Goal: Task Accomplishment & Management: Use online tool/utility

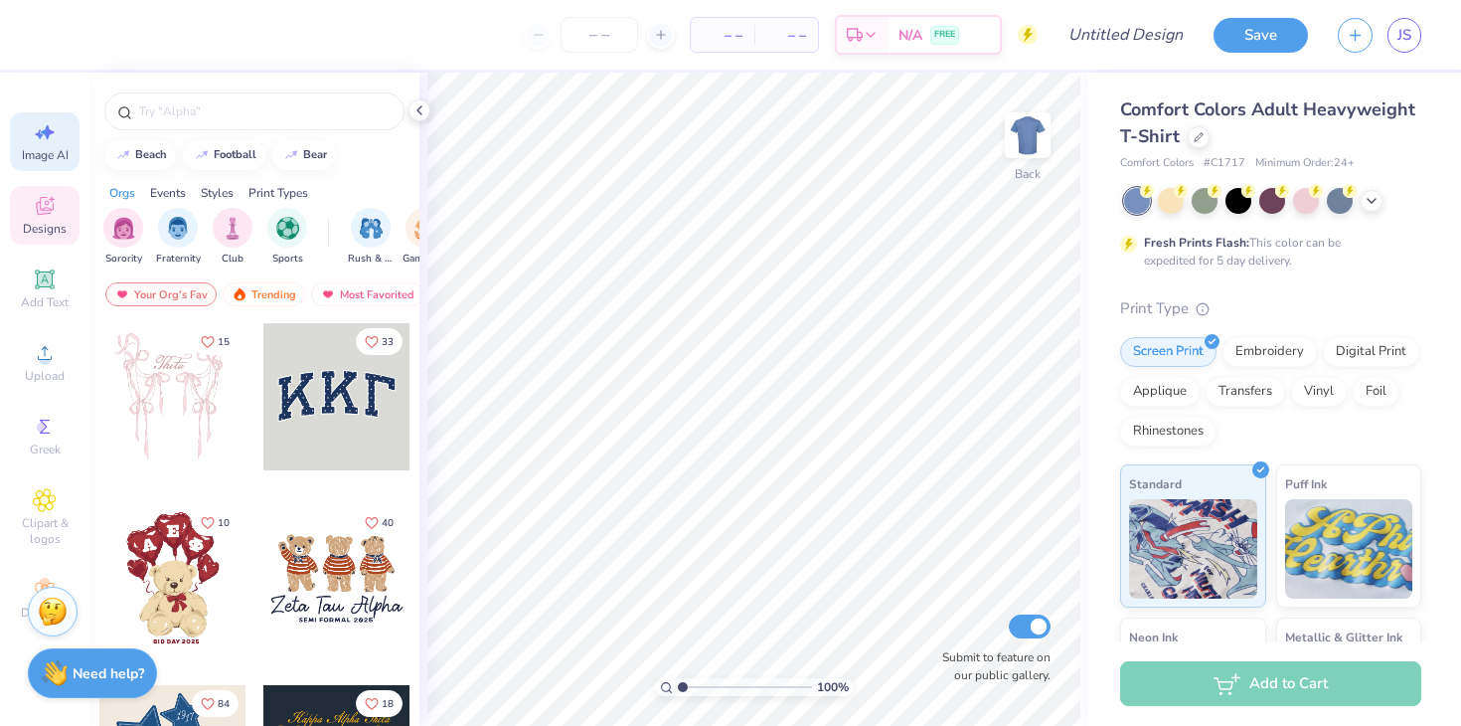
click at [46, 138] on icon at bounding box center [45, 132] width 24 height 24
select select "4"
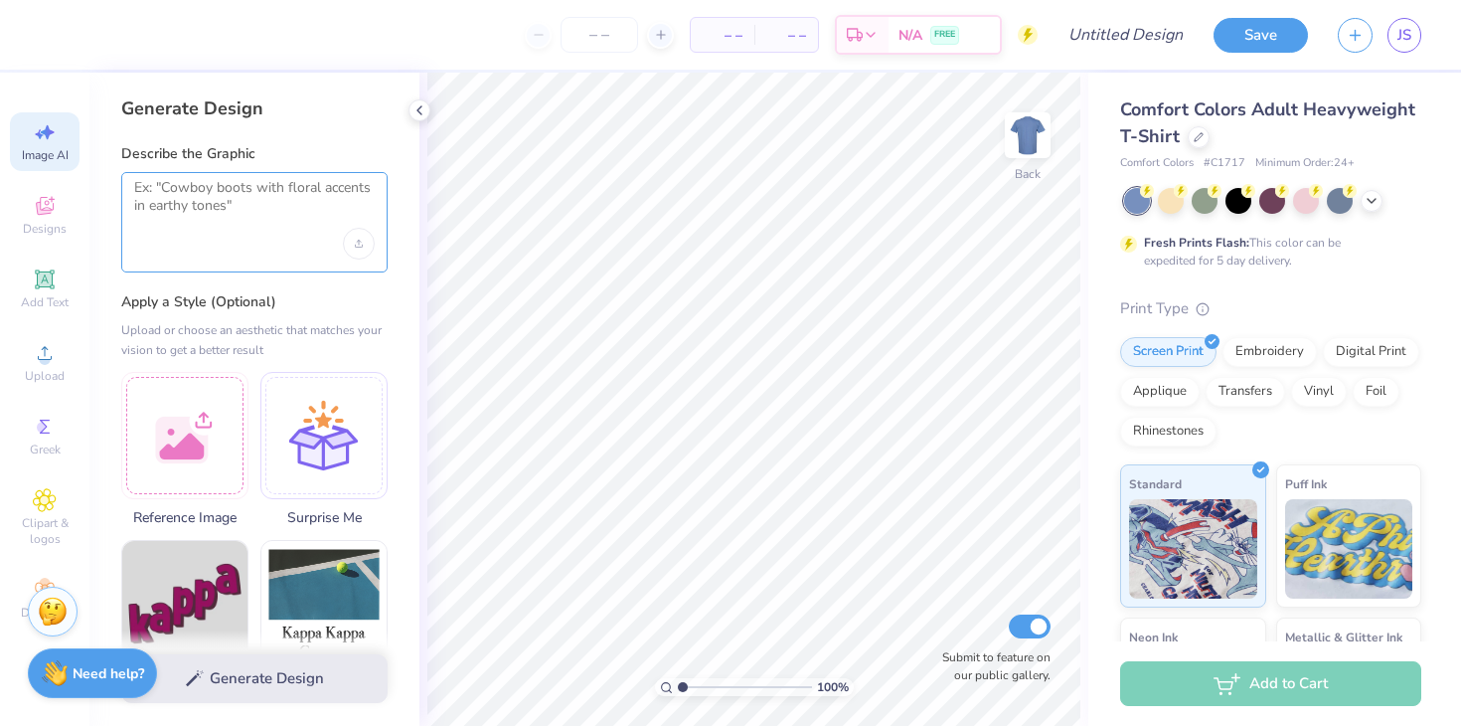
click at [224, 225] on textarea at bounding box center [254, 204] width 241 height 50
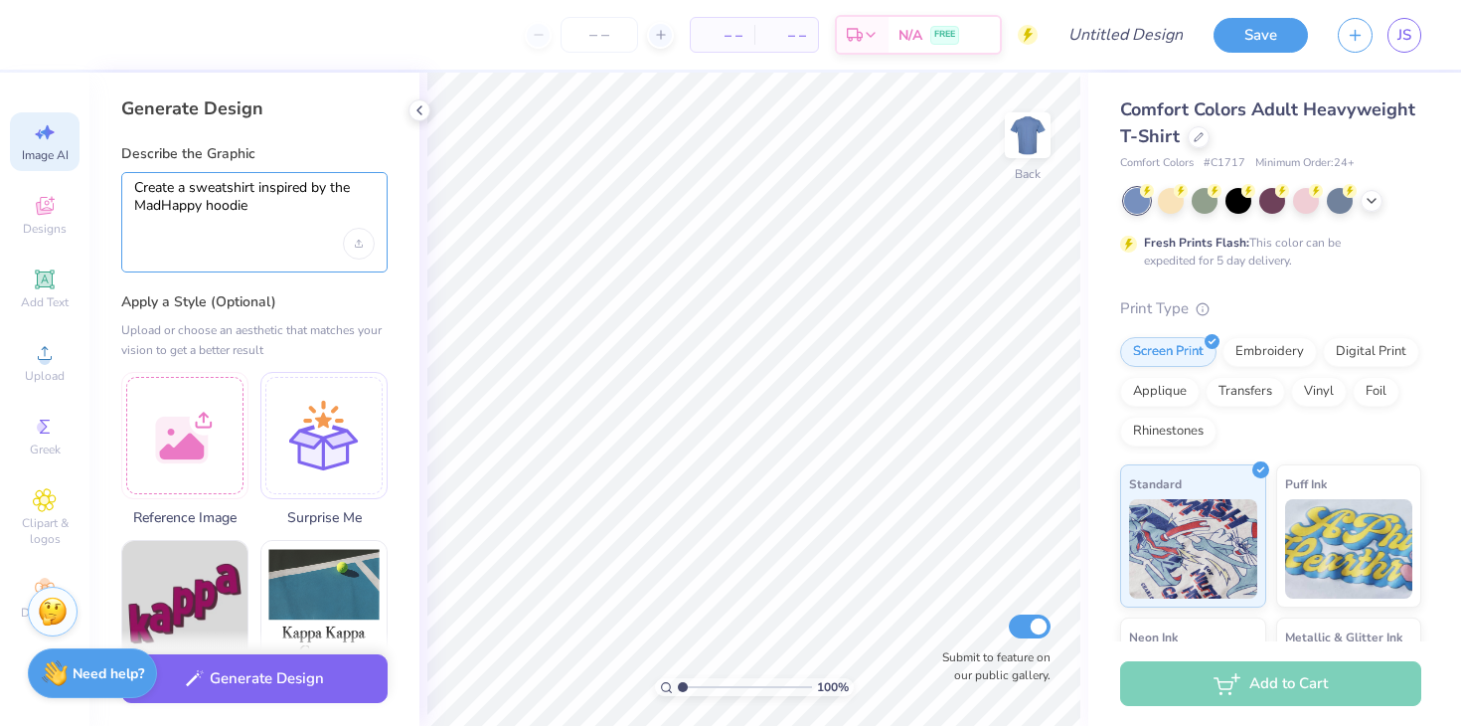
type textarea "Create a sweatshirt inspired by the MadHappy hoodie"
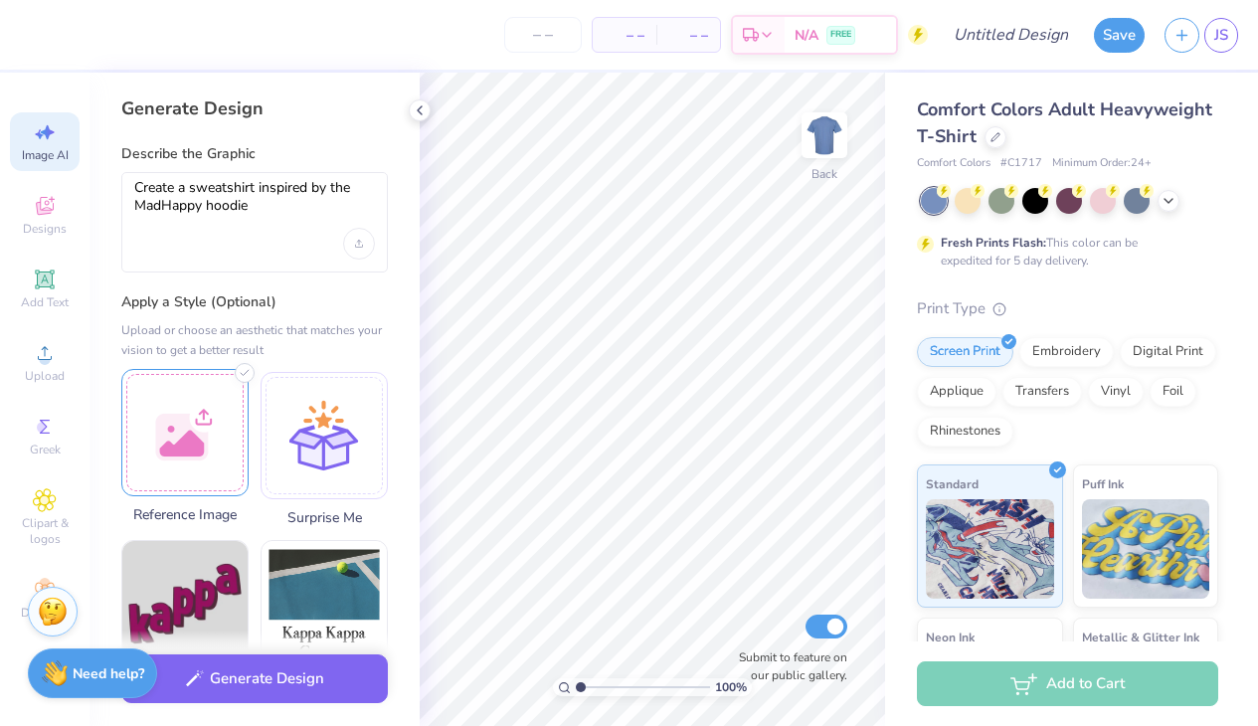
click at [190, 399] on div at bounding box center [184, 432] width 127 height 127
click at [223, 454] on div at bounding box center [184, 432] width 127 height 127
click at [202, 468] on div at bounding box center [184, 432] width 127 height 127
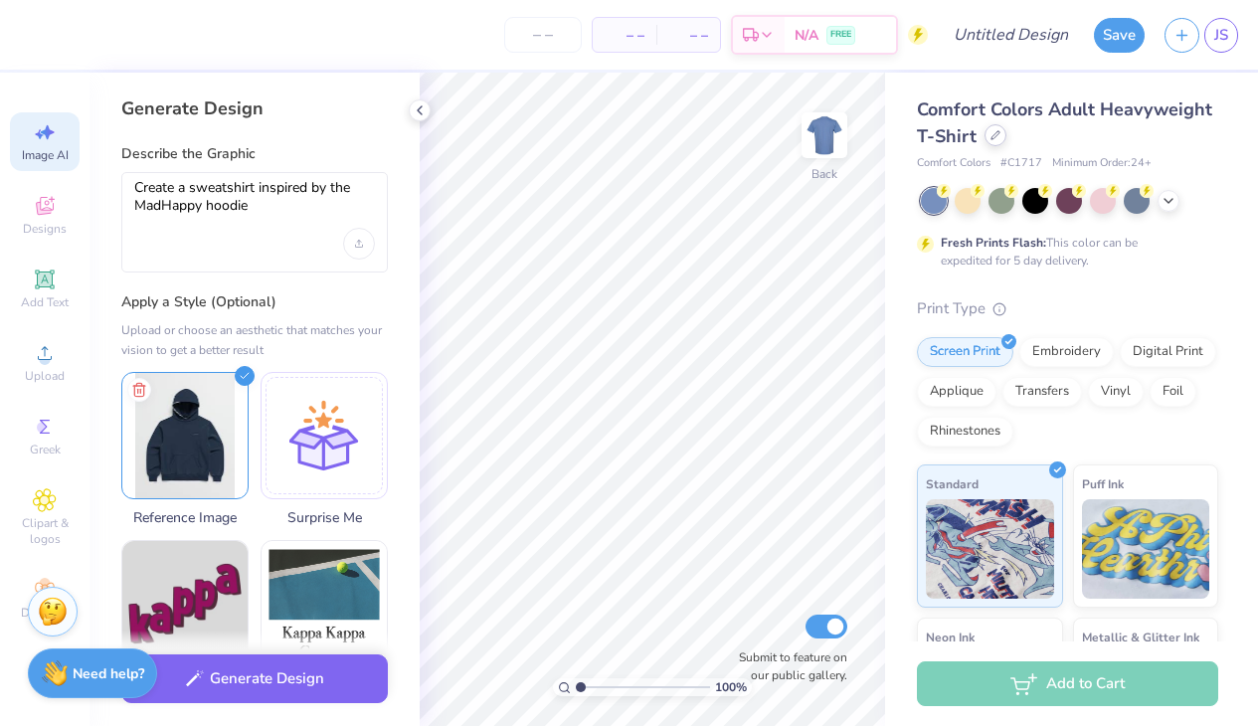
click at [995, 138] on icon at bounding box center [995, 135] width 10 height 10
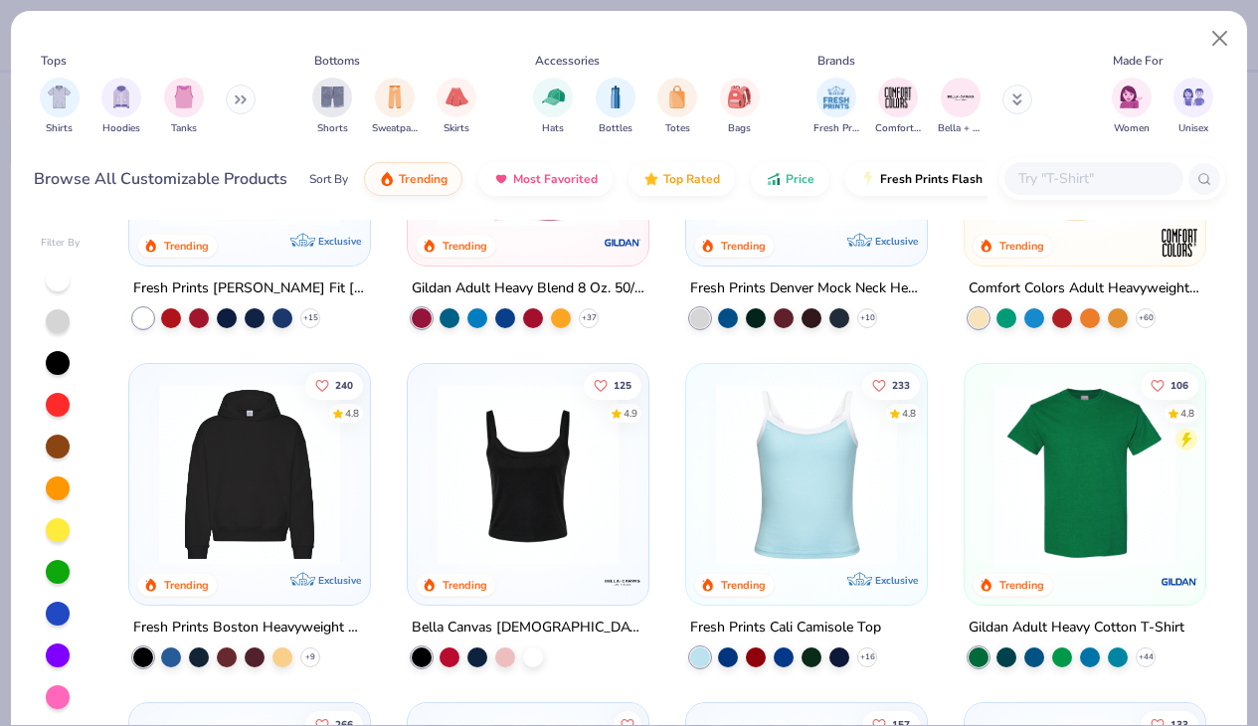
scroll to position [238, 0]
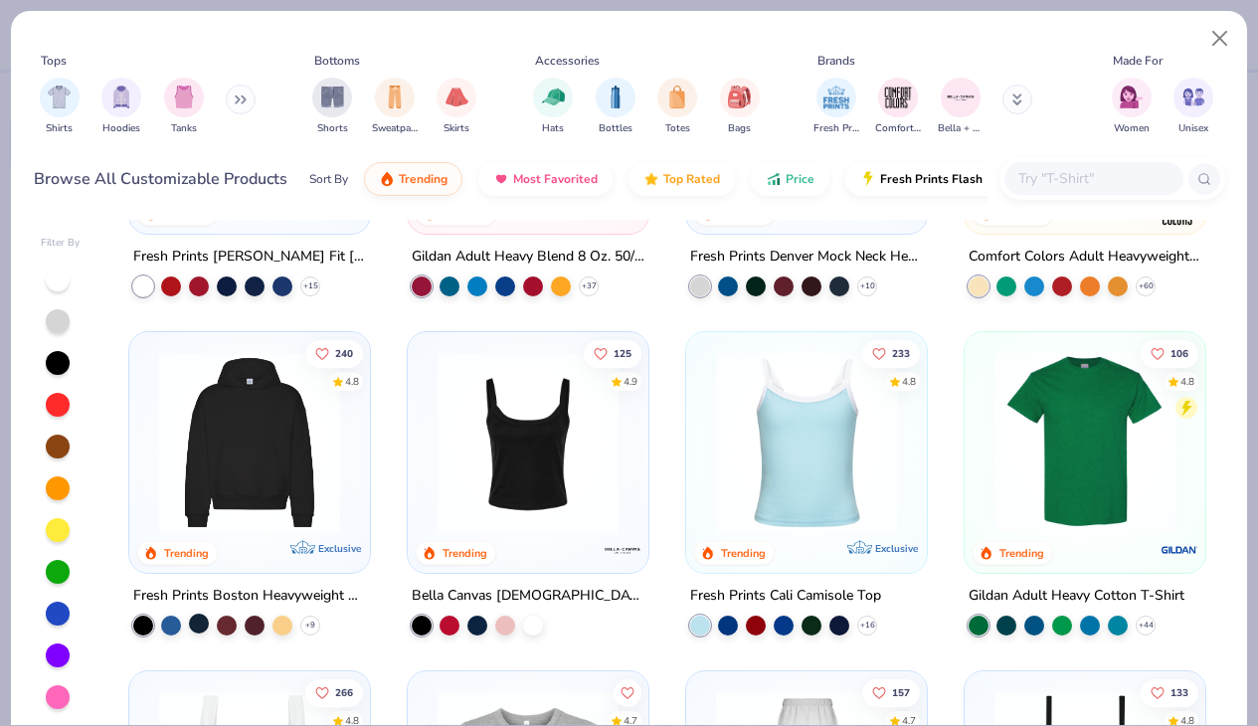
click at [202, 618] on div at bounding box center [199, 623] width 20 height 20
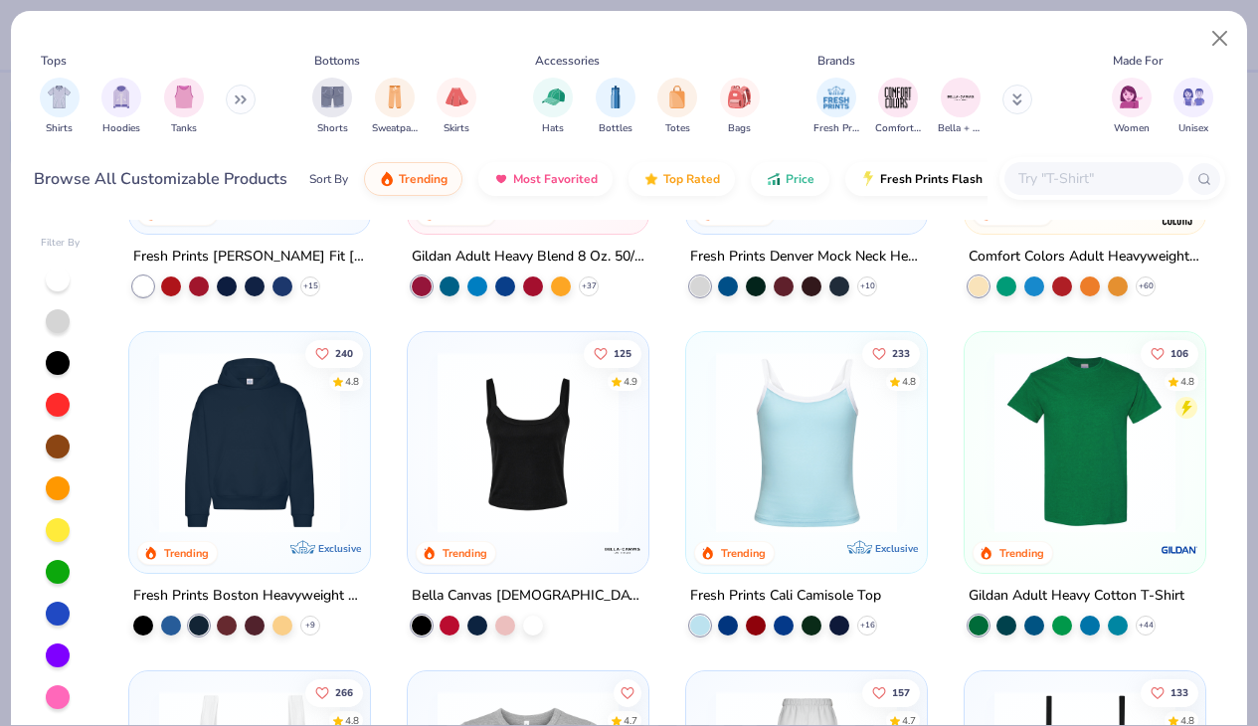
click at [267, 464] on img at bounding box center [249, 442] width 201 height 181
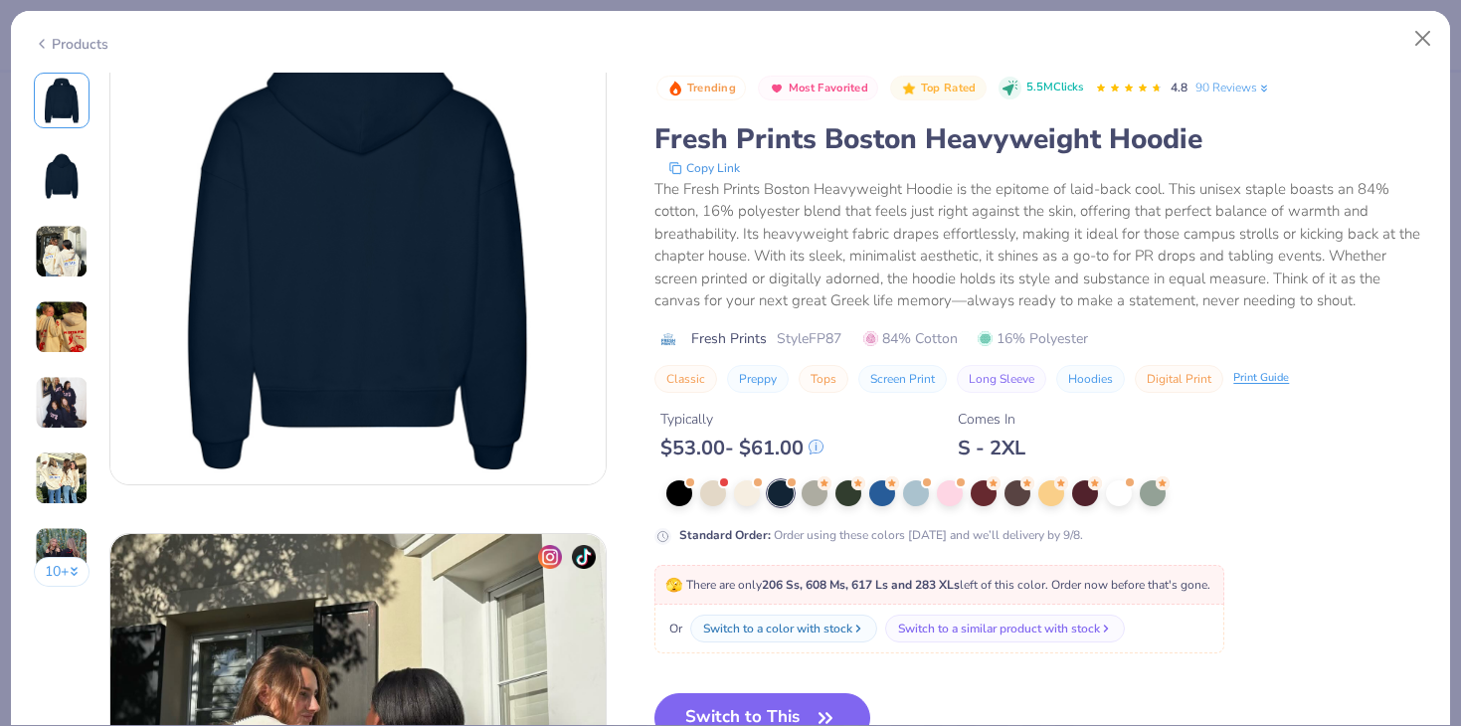
scroll to position [630, 0]
click at [757, 694] on button "Switch to This" at bounding box center [762, 718] width 216 height 50
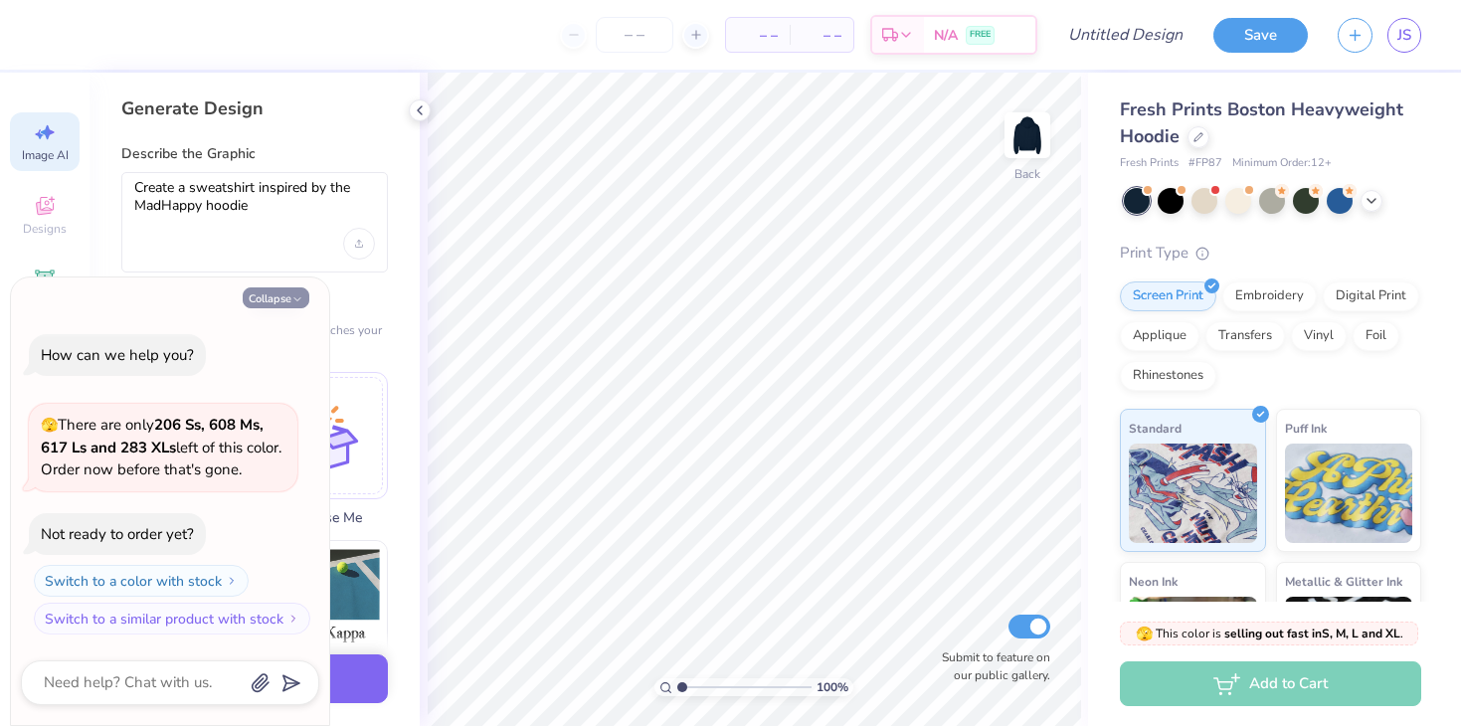
click at [283, 293] on button "Collapse" at bounding box center [276, 297] width 67 height 21
type textarea "x"
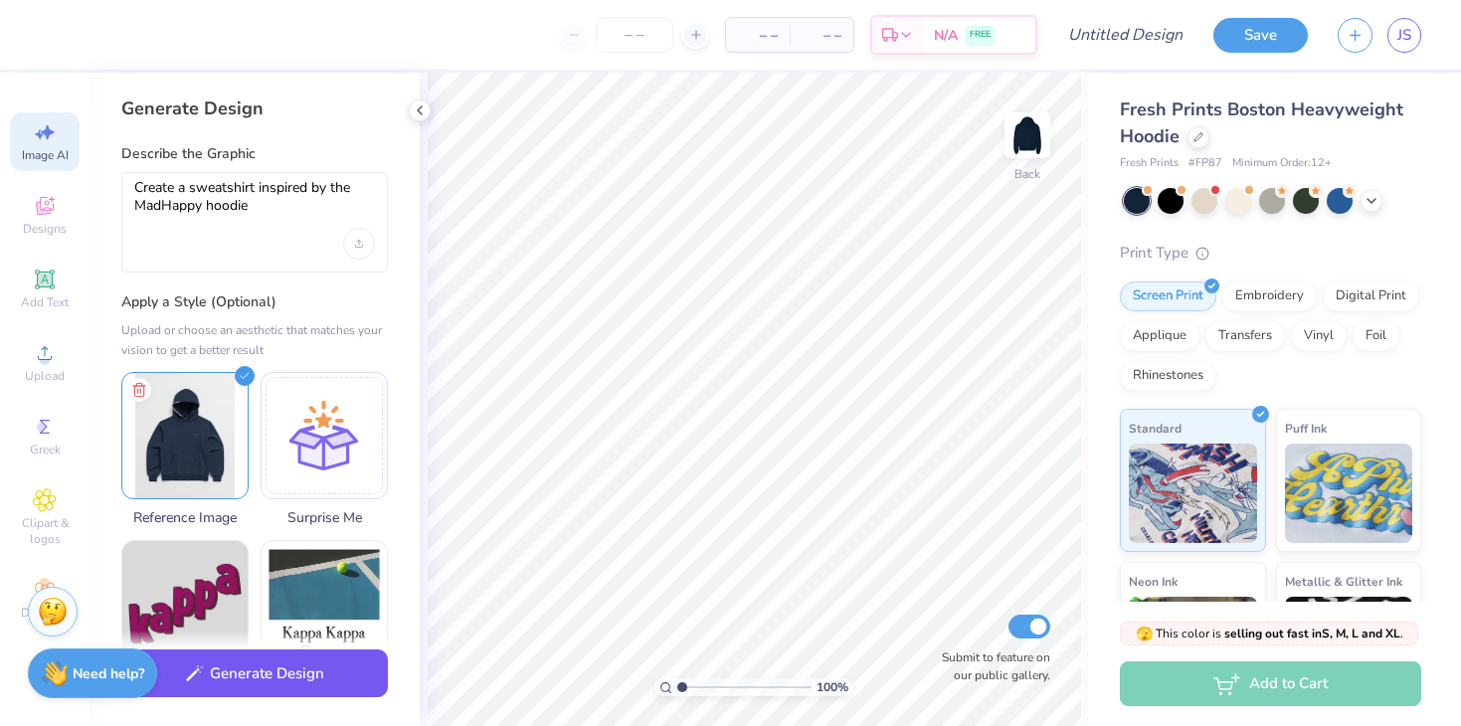
click at [262, 677] on button "Generate Design" at bounding box center [254, 673] width 266 height 49
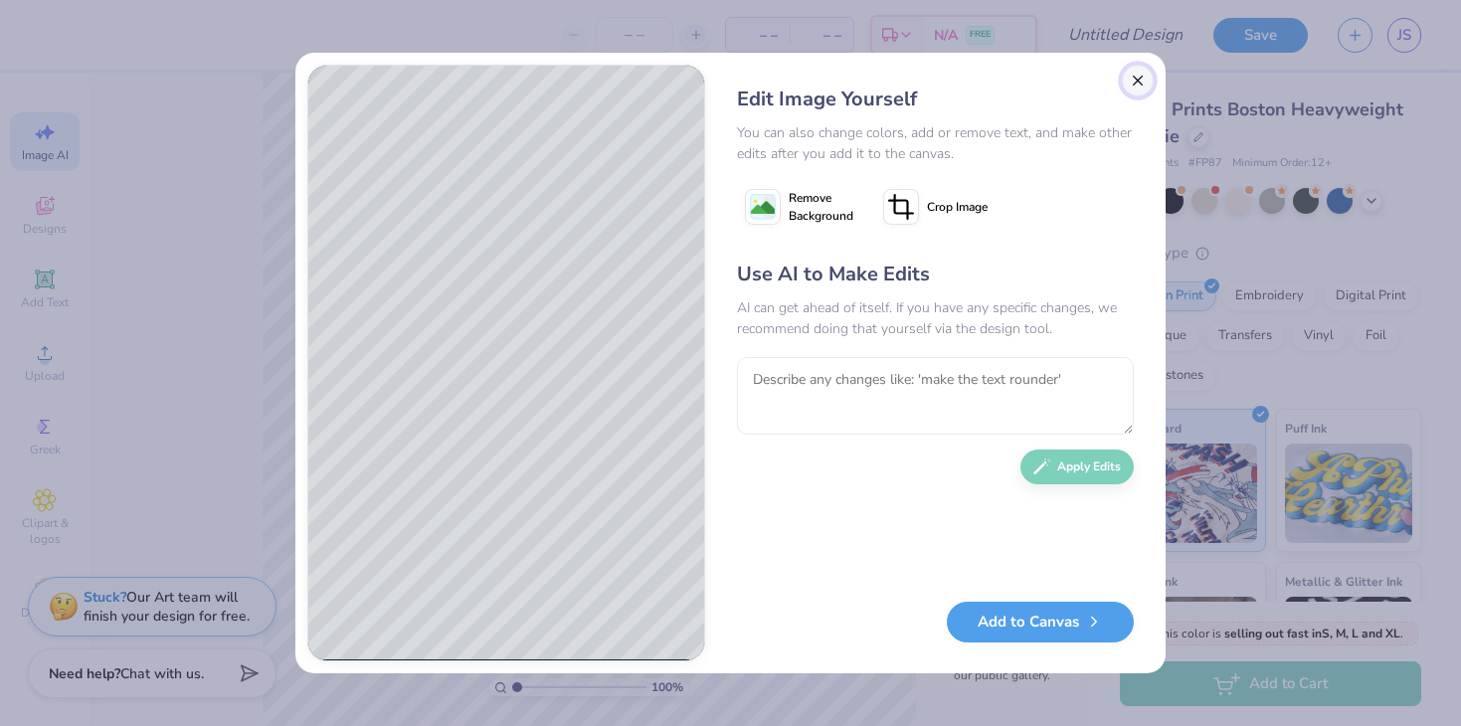
click at [1135, 79] on button "Close" at bounding box center [1137, 81] width 32 height 32
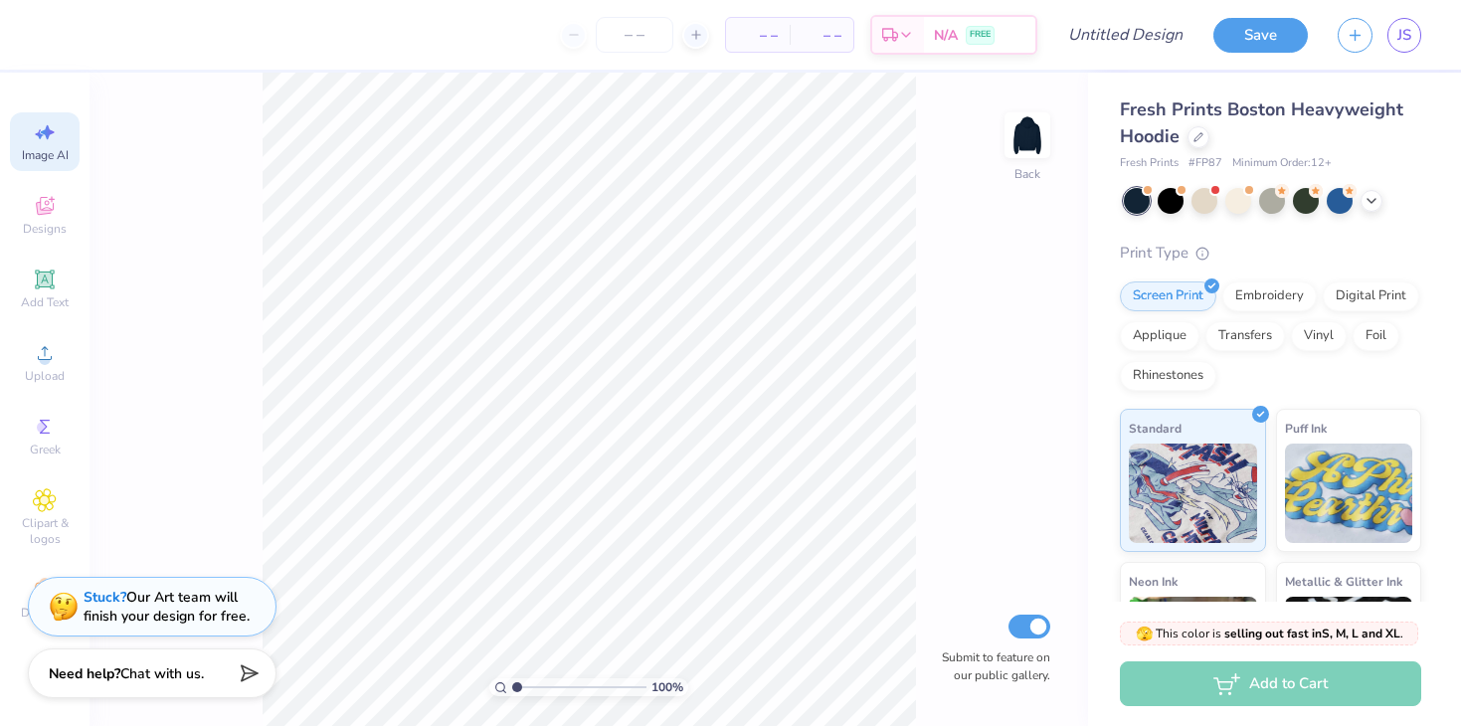
click at [56, 144] on div "Image AI" at bounding box center [45, 141] width 70 height 59
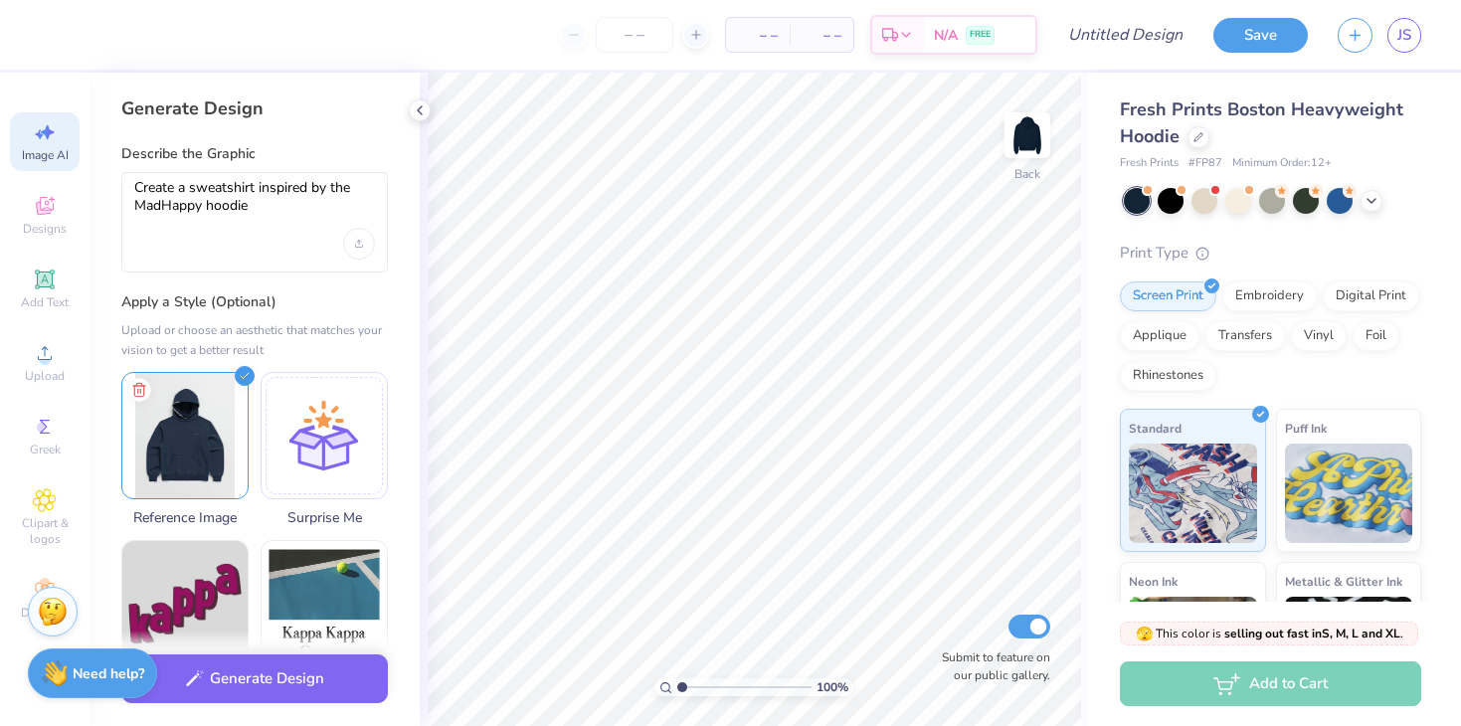
scroll to position [0, 0]
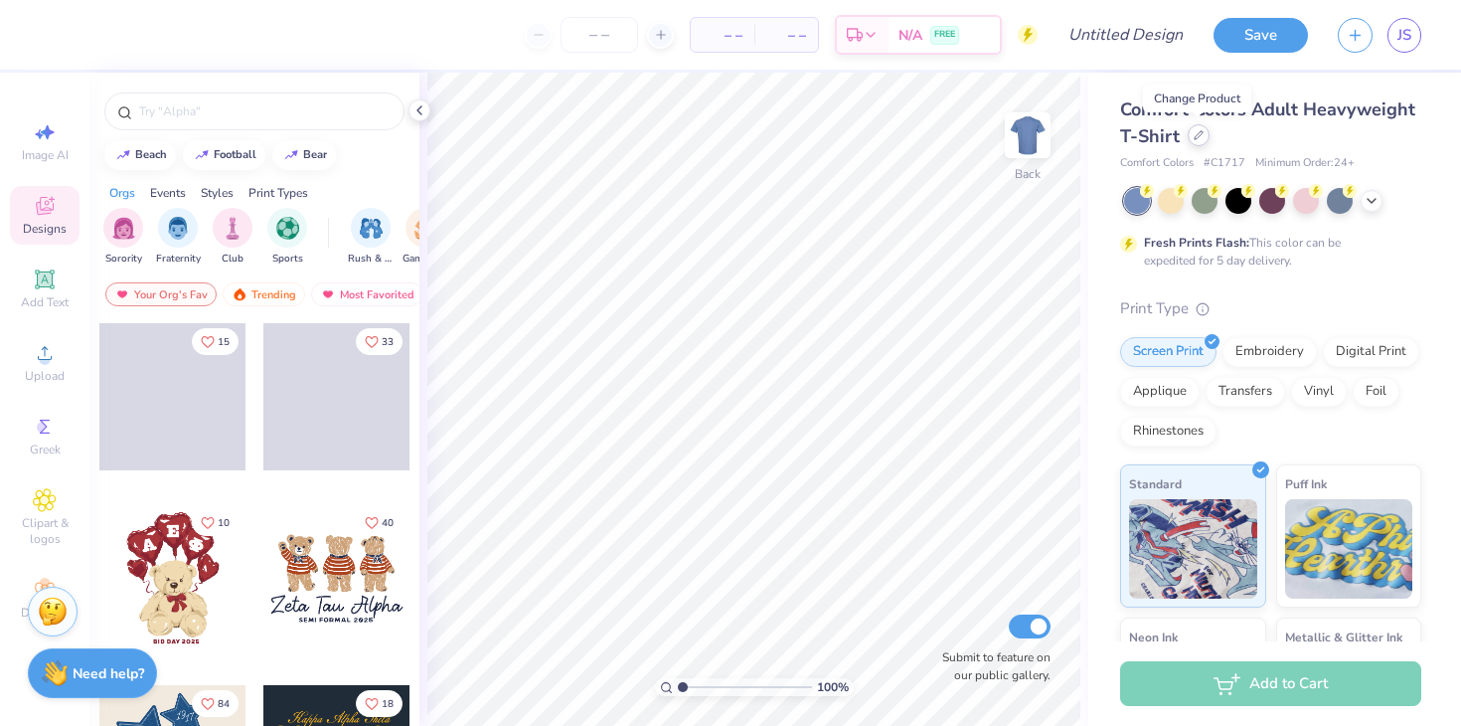
click at [1197, 139] on icon at bounding box center [1199, 135] width 10 height 10
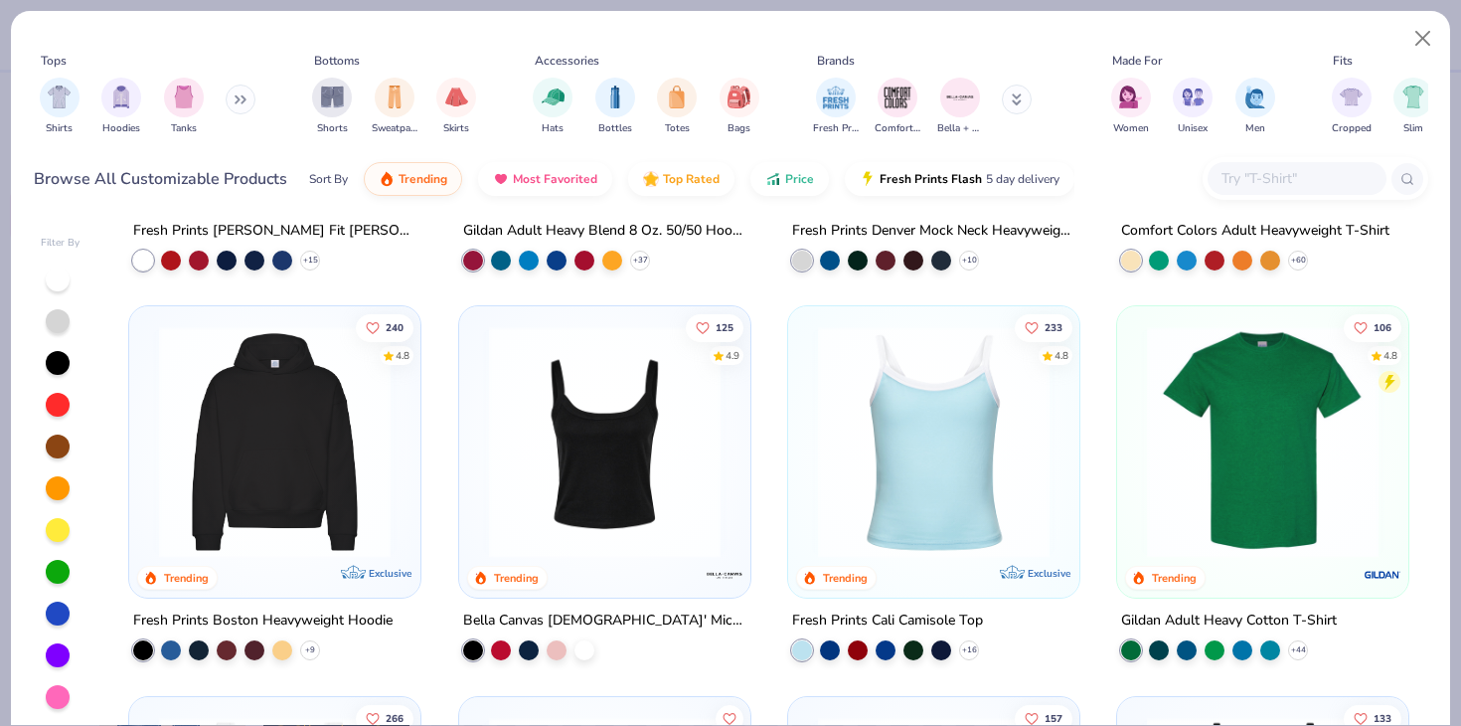
scroll to position [330, 0]
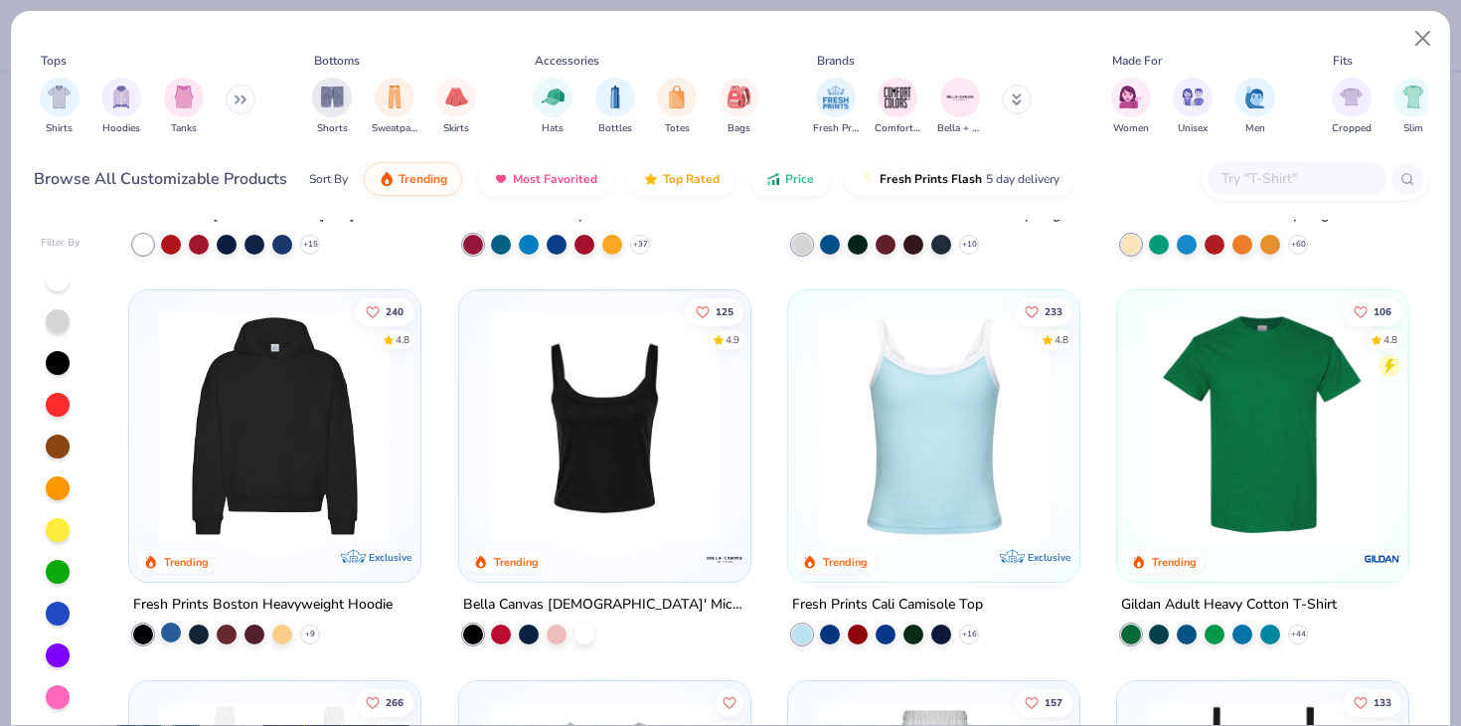
click at [170, 631] on div at bounding box center [171, 632] width 20 height 20
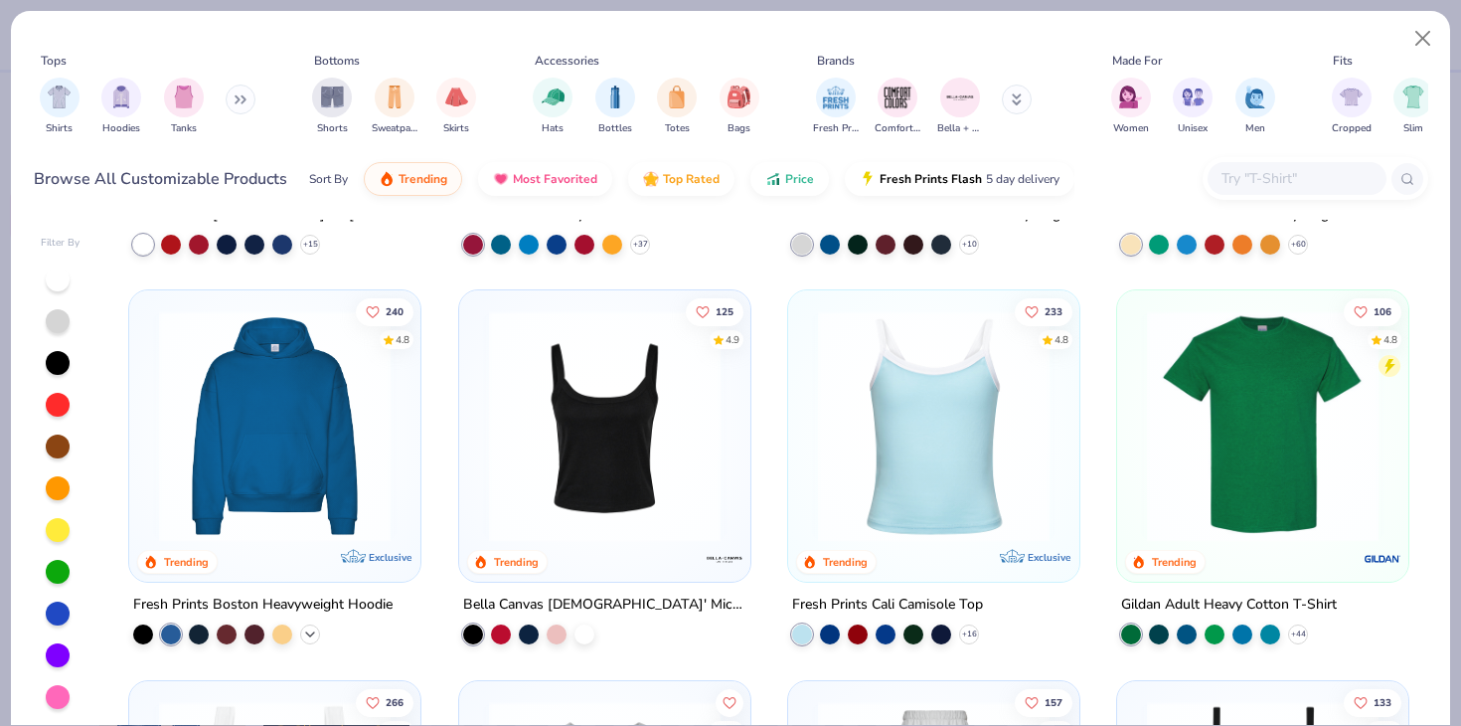
click at [313, 627] on icon at bounding box center [310, 634] width 16 height 16
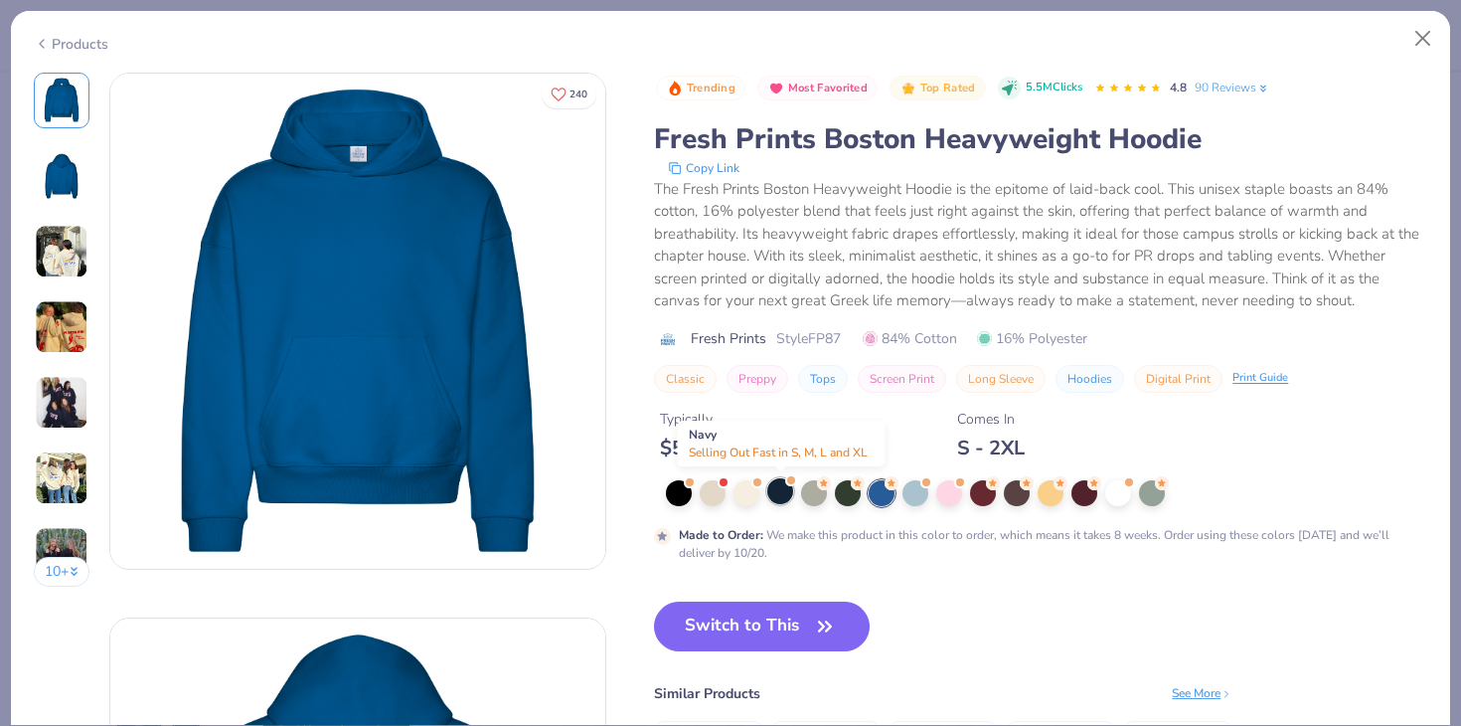
click at [776, 496] on div at bounding box center [781, 491] width 26 height 26
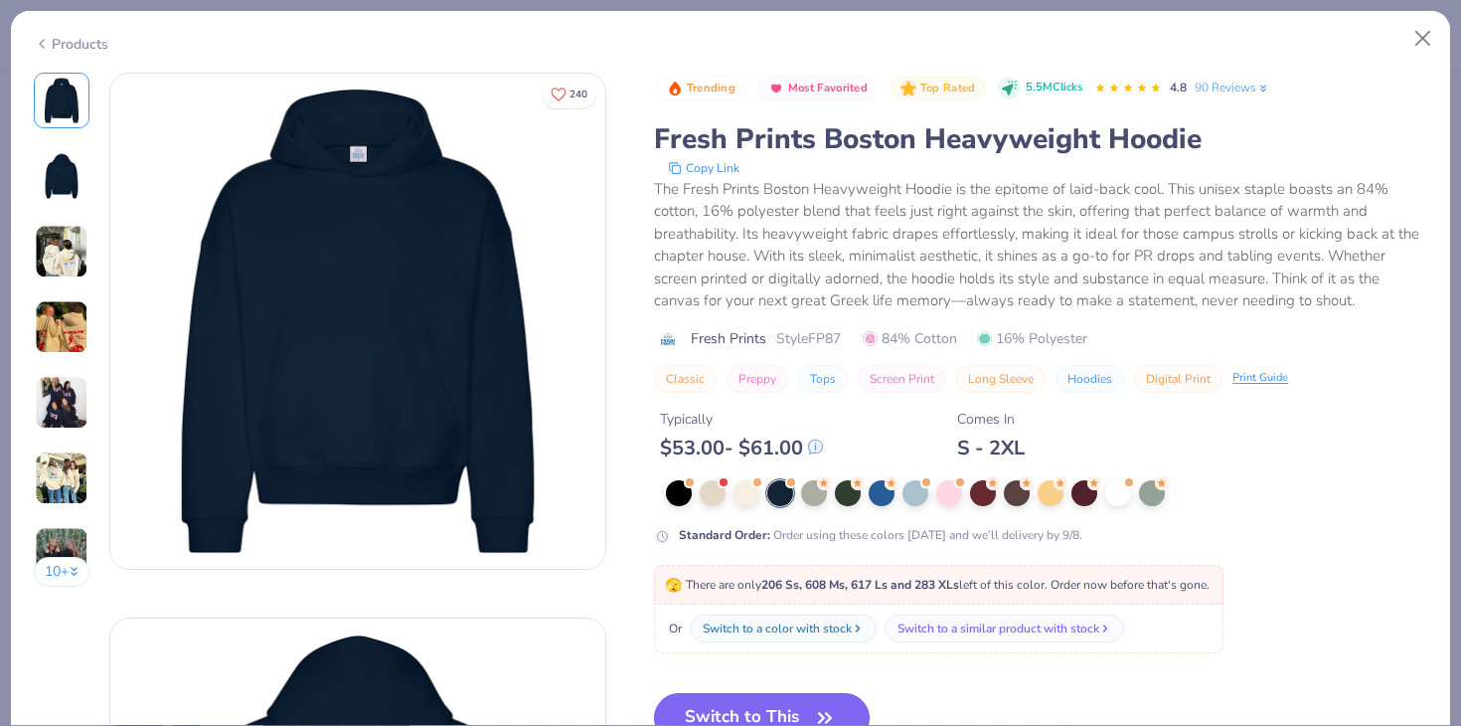
click at [754, 711] on button "Switch to This" at bounding box center [762, 718] width 216 height 50
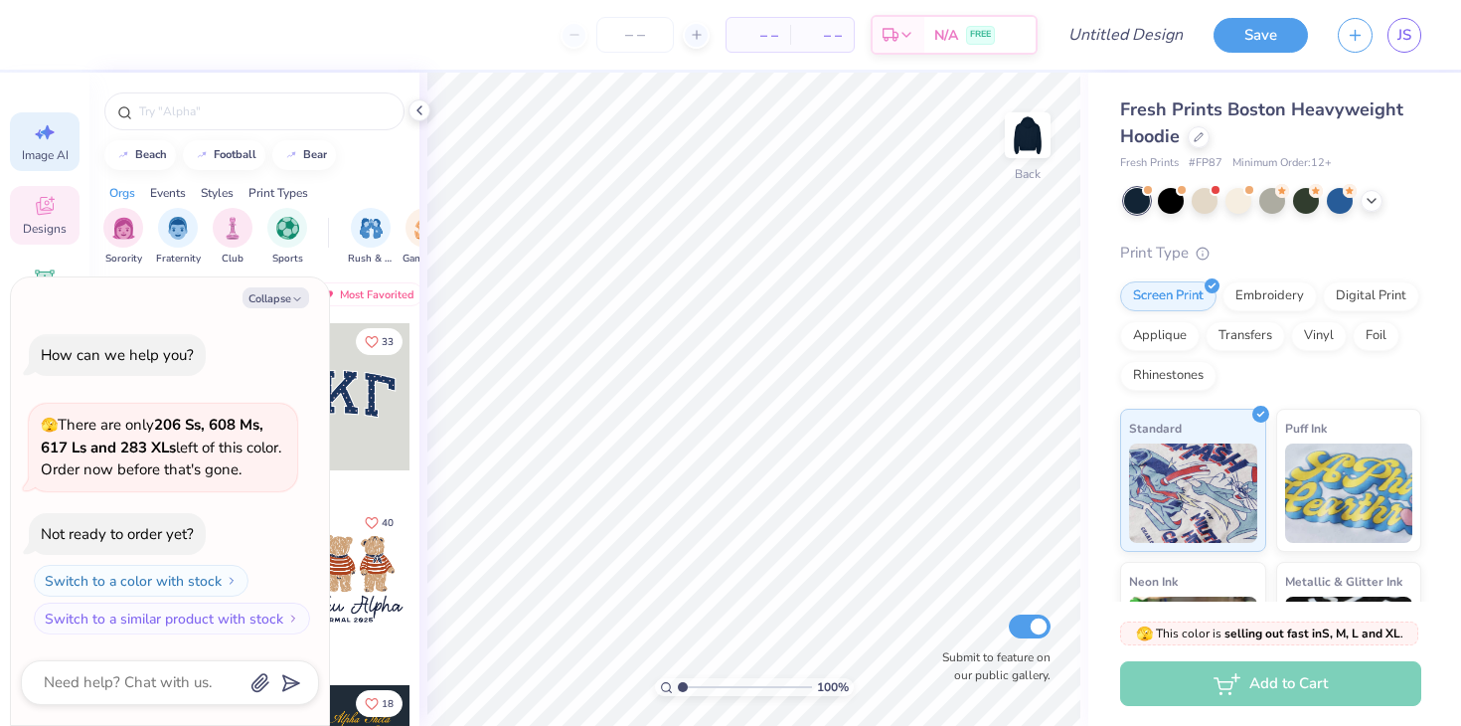
click at [32, 154] on span "Image AI" at bounding box center [45, 155] width 47 height 16
type textarea "x"
select select "4"
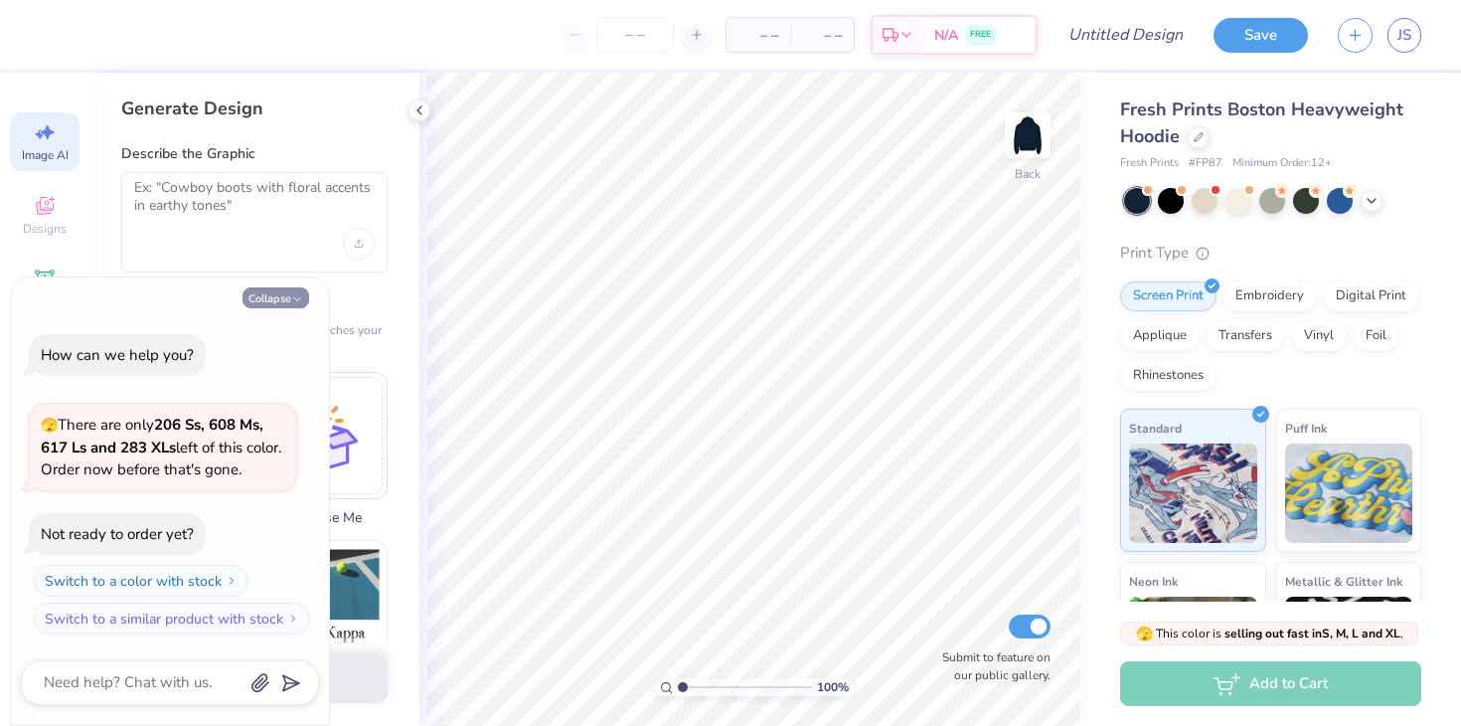
click at [291, 295] on icon "button" at bounding box center [297, 299] width 12 height 12
type textarea "x"
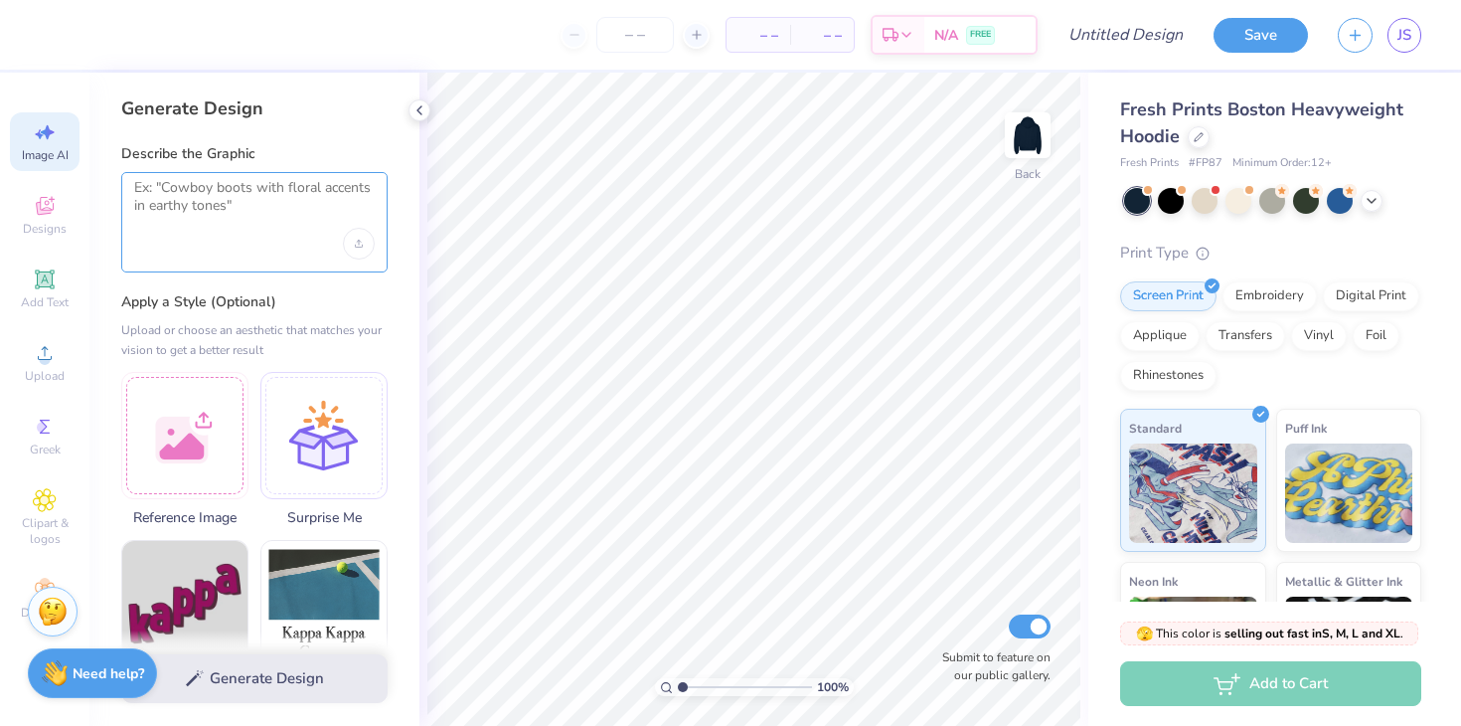
click at [211, 218] on textarea at bounding box center [254, 204] width 241 height 50
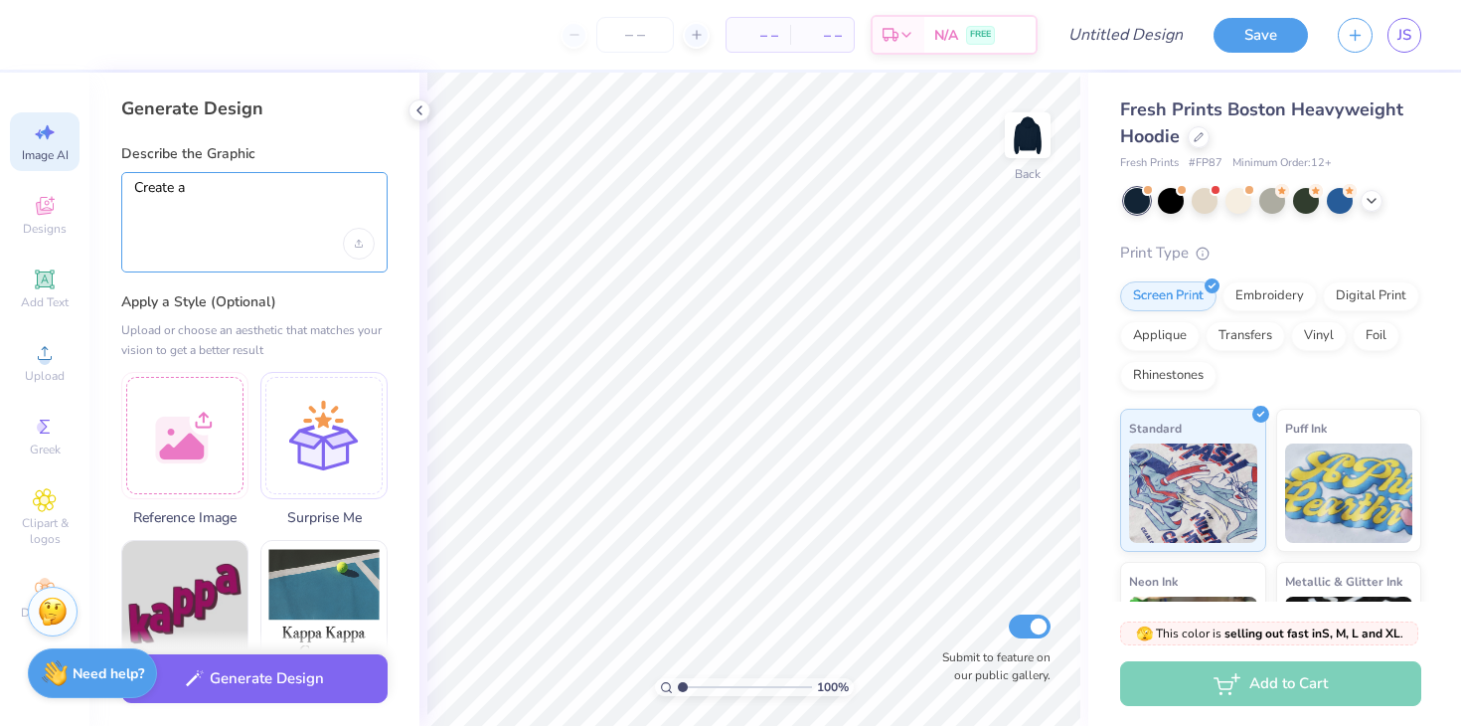
type textarea "Create a"
drag, startPoint x: 227, startPoint y: 189, endPoint x: 61, endPoint y: 189, distance: 166.0
click at [61, 189] on div "– – Per Item – – Total Est. Delivery N/A FREE Design Title Save JS Image AI Des…" at bounding box center [730, 363] width 1461 height 726
type textarea "Create a hoodie inspired by"
drag, startPoint x: 327, startPoint y: 198, endPoint x: 107, endPoint y: 192, distance: 219.8
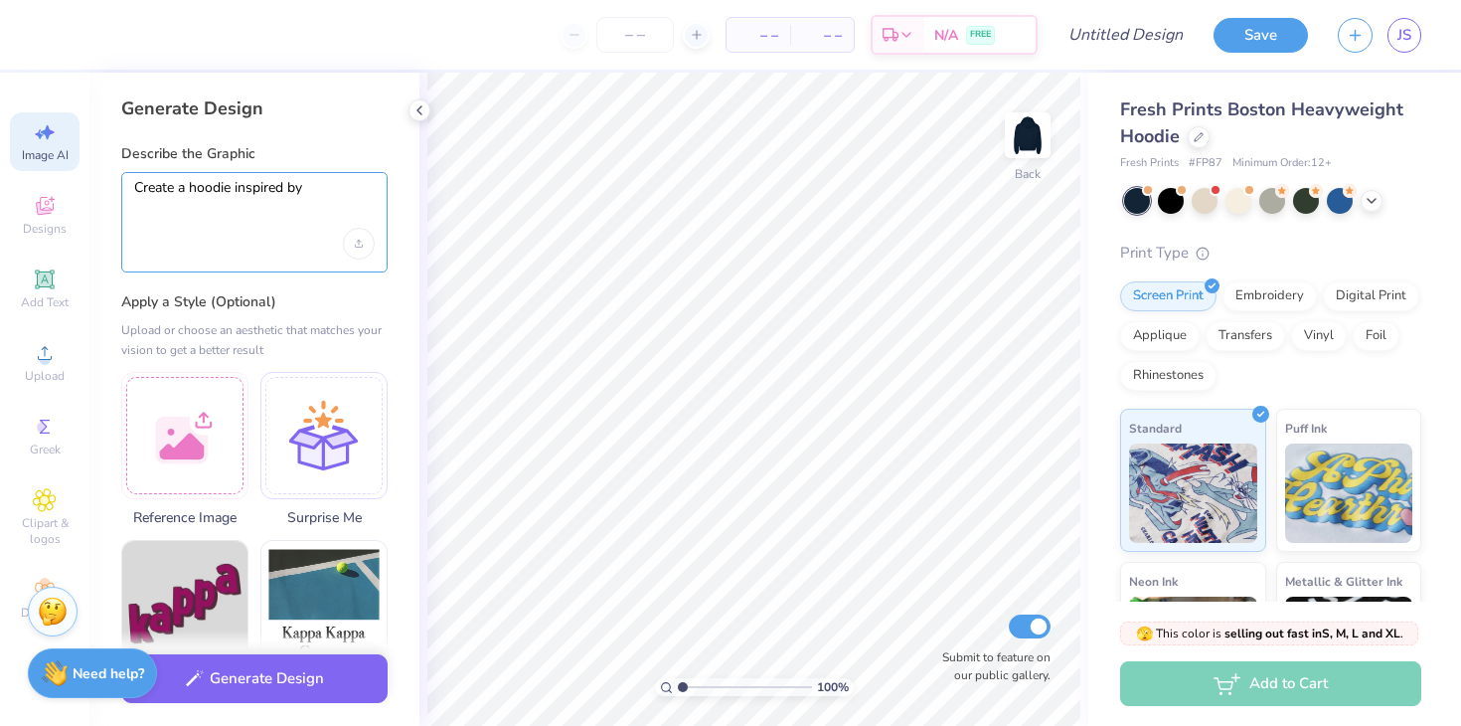
click at [107, 192] on div "Generate Design Describe the Graphic Create a hoodie inspired by Apply a Style …" at bounding box center [254, 399] width 330 height 653
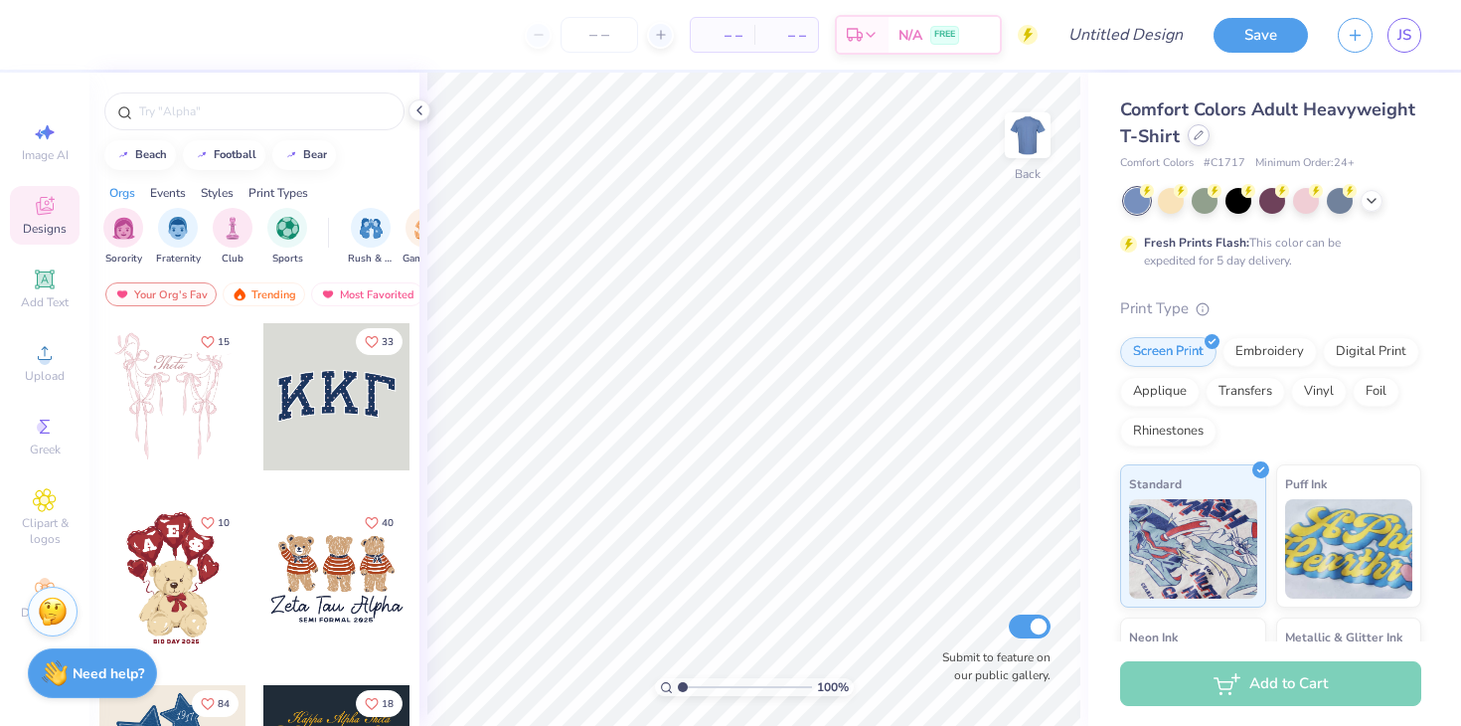
click at [1193, 141] on div at bounding box center [1199, 135] width 22 height 22
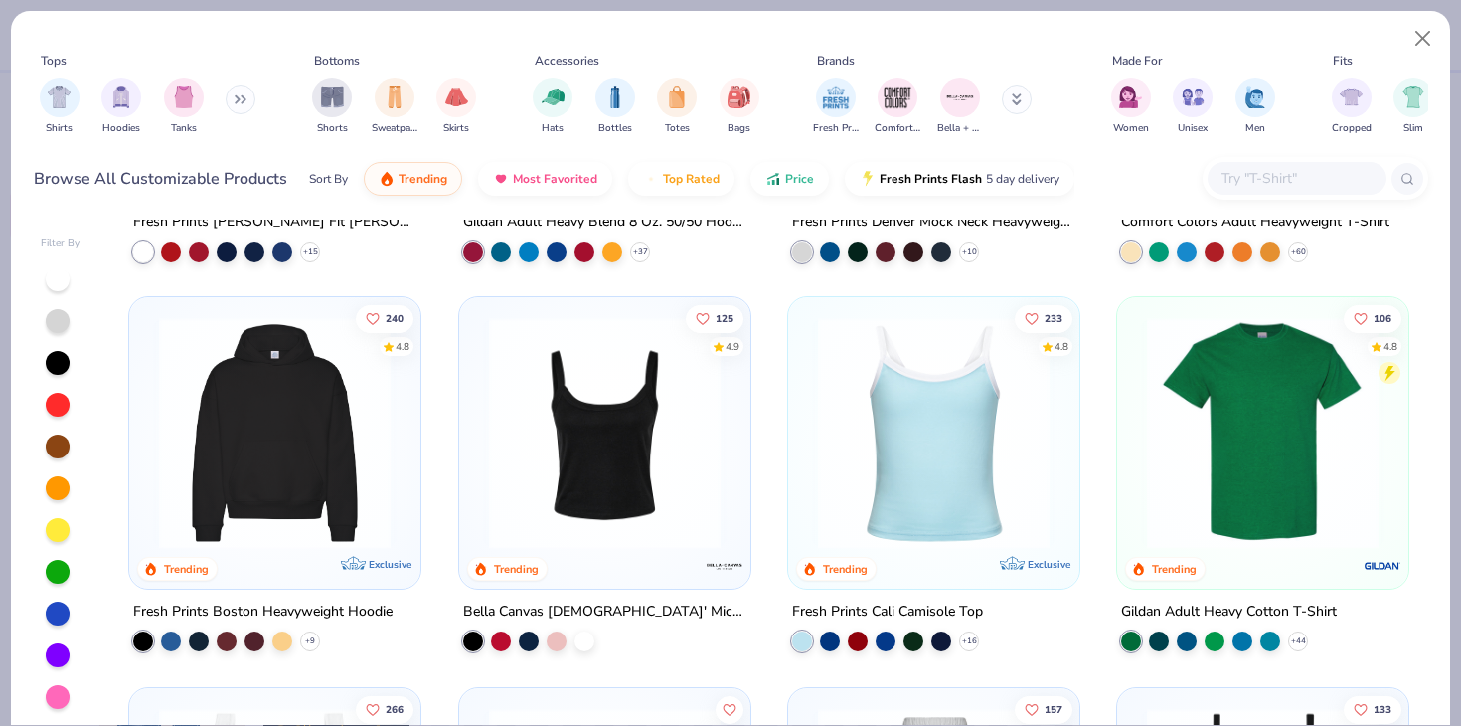
scroll to position [322, 0]
click at [328, 604] on div "Fresh Prints Boston Heavyweight Hoodie" at bounding box center [262, 613] width 259 height 25
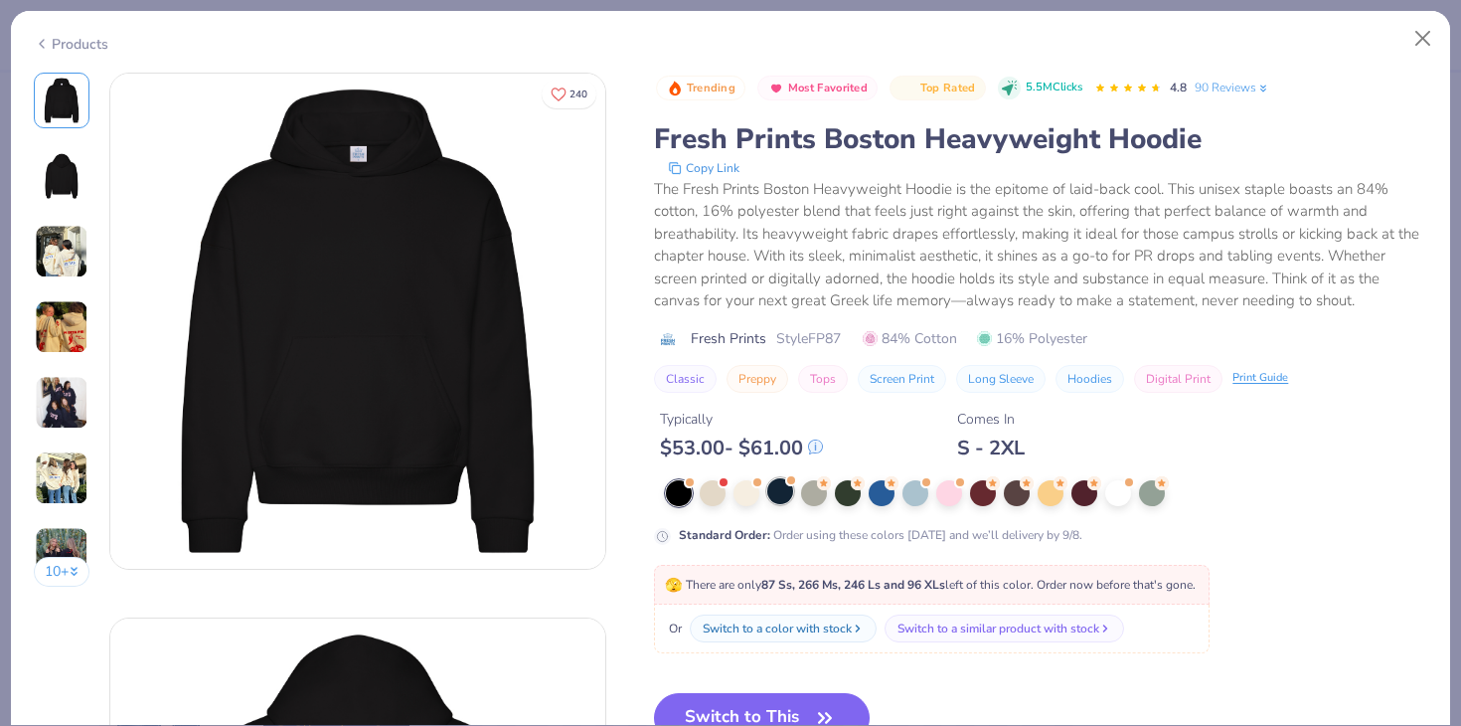
click at [783, 490] on div at bounding box center [781, 491] width 26 height 26
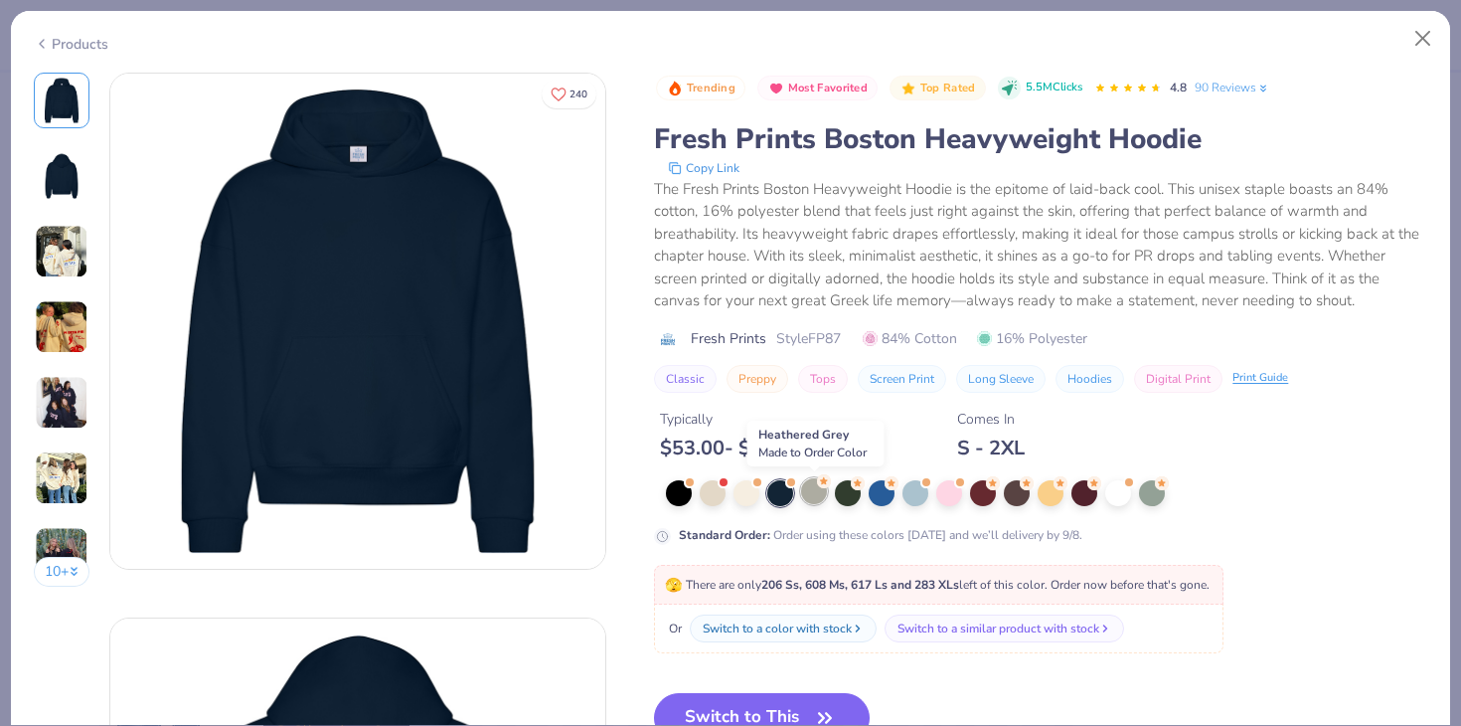
click at [813, 494] on div at bounding box center [814, 491] width 26 height 26
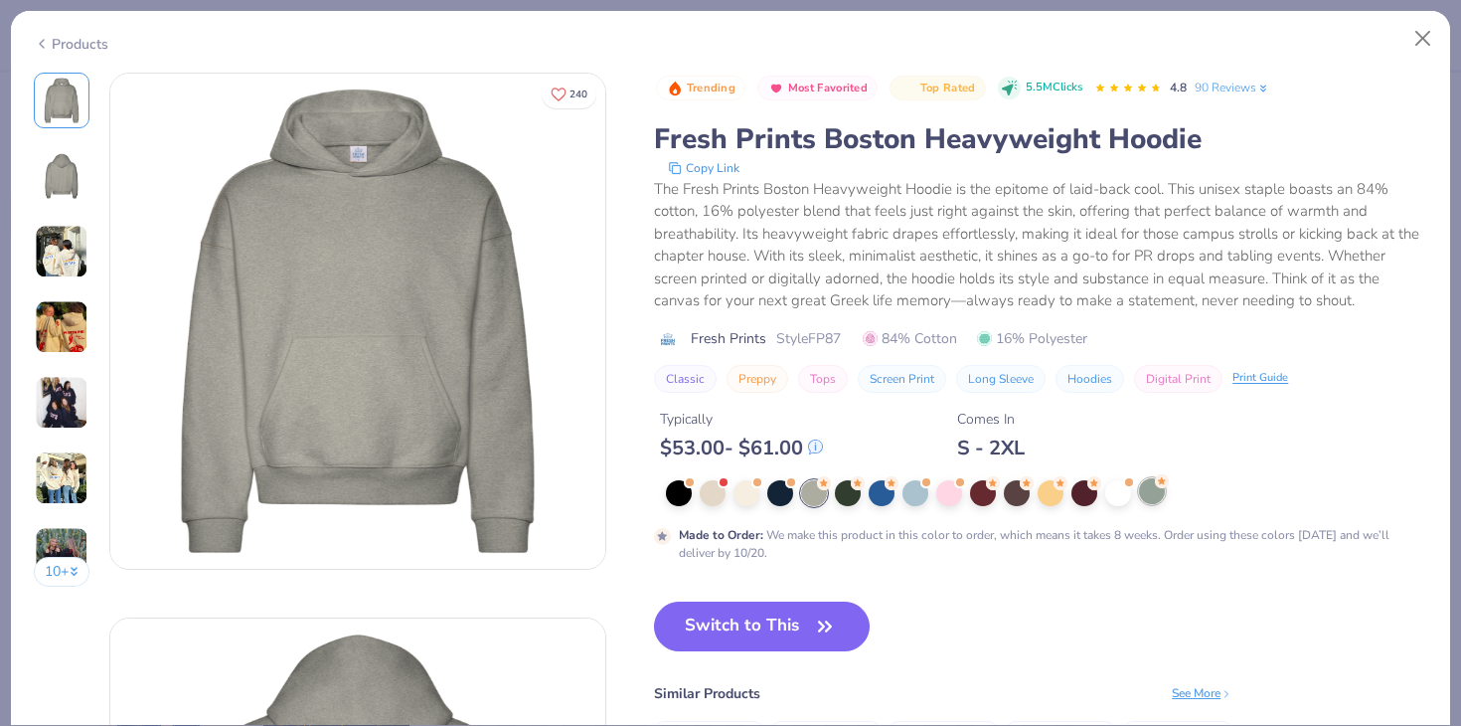
click at [1148, 491] on div at bounding box center [1152, 491] width 26 height 26
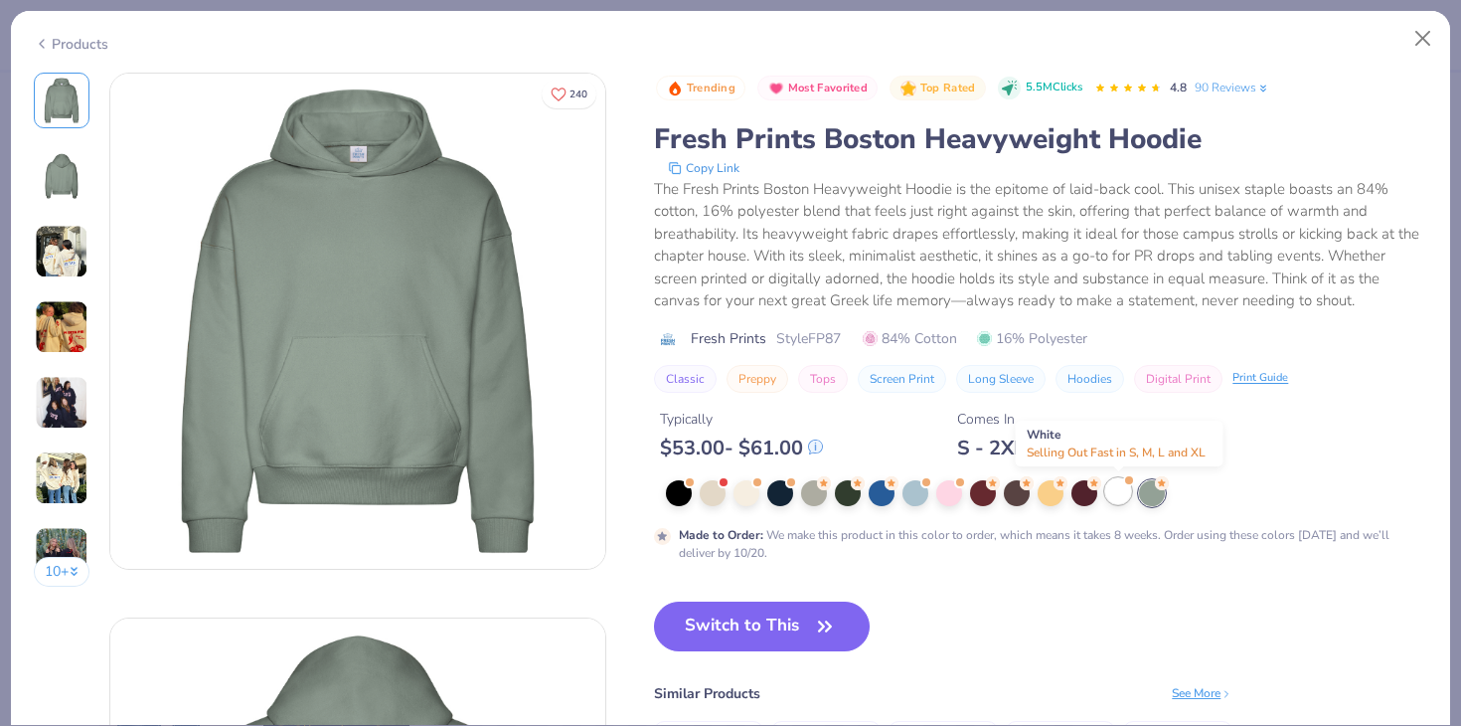
click at [1117, 489] on div at bounding box center [1119, 491] width 26 height 26
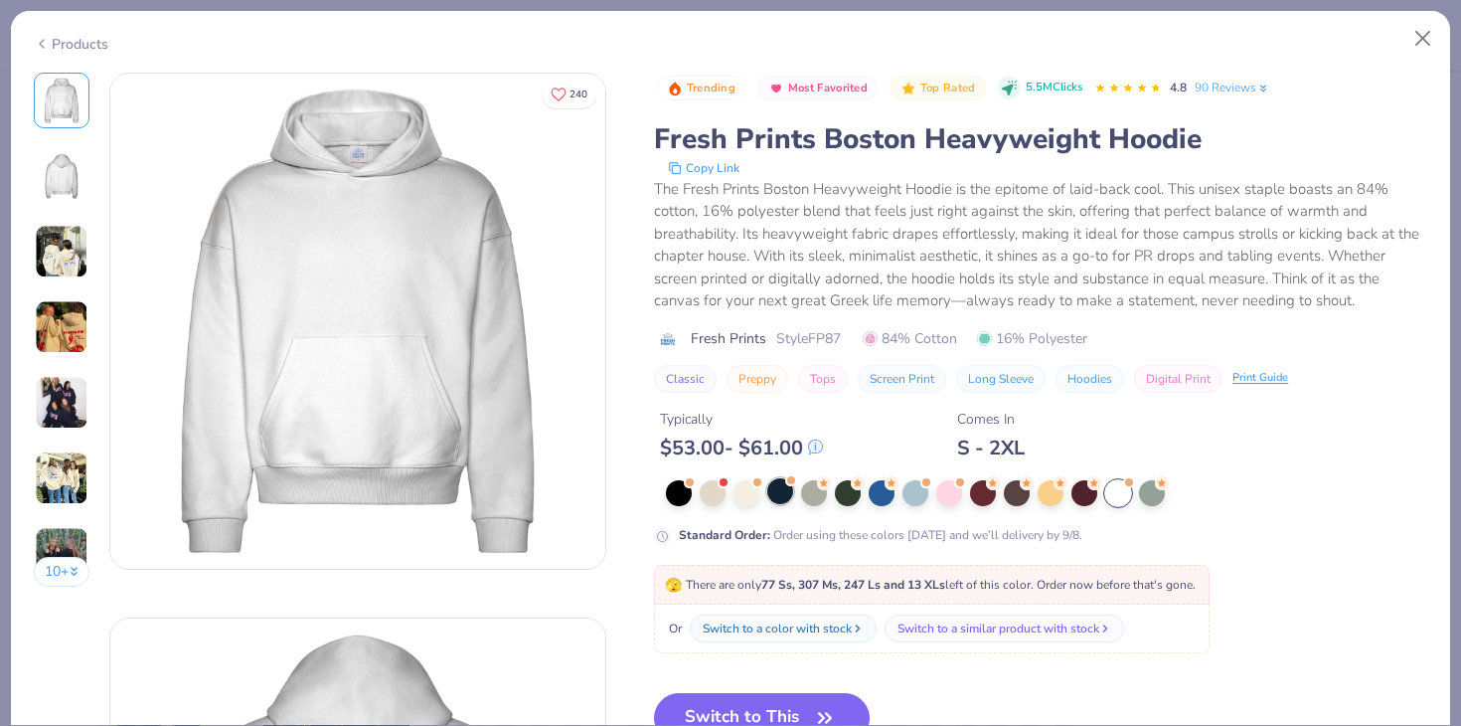
click at [780, 496] on div at bounding box center [781, 491] width 26 height 26
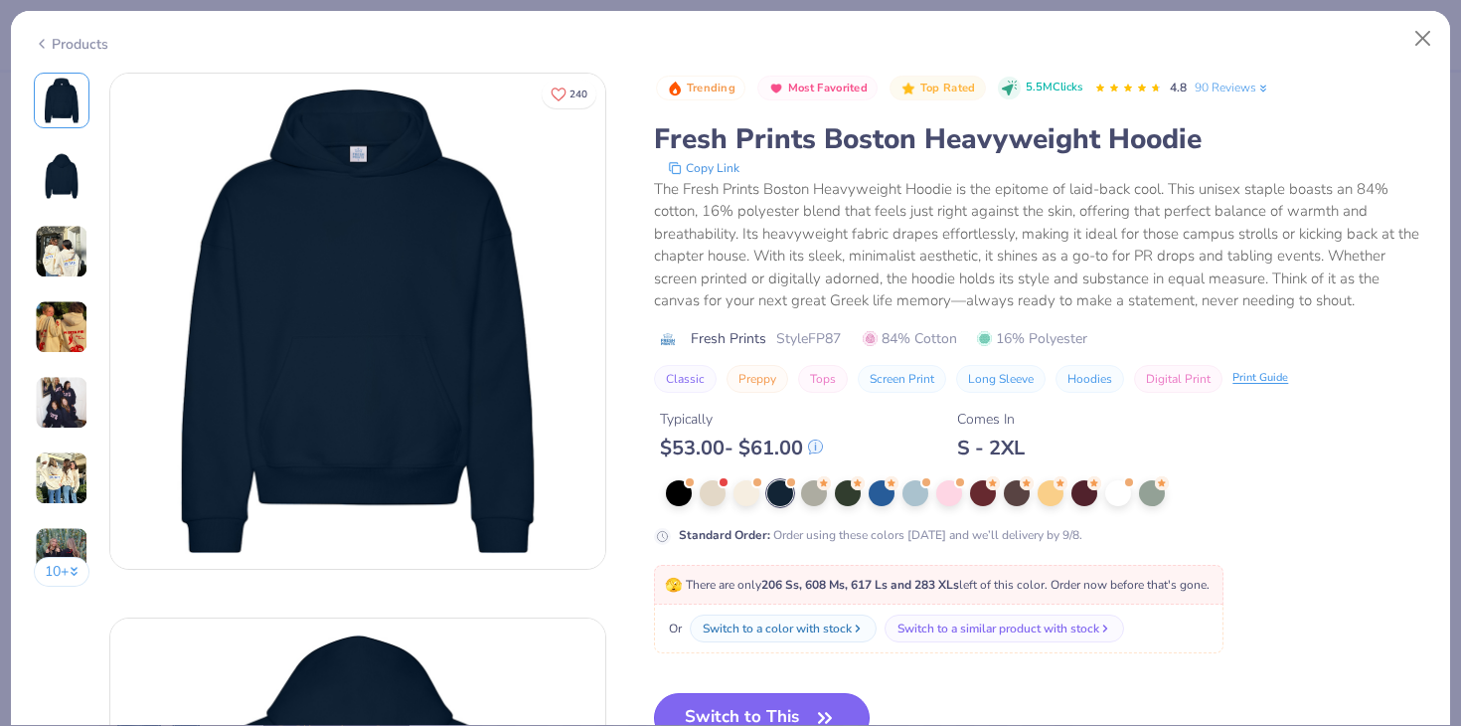
click at [732, 704] on button "Switch to This" at bounding box center [762, 718] width 216 height 50
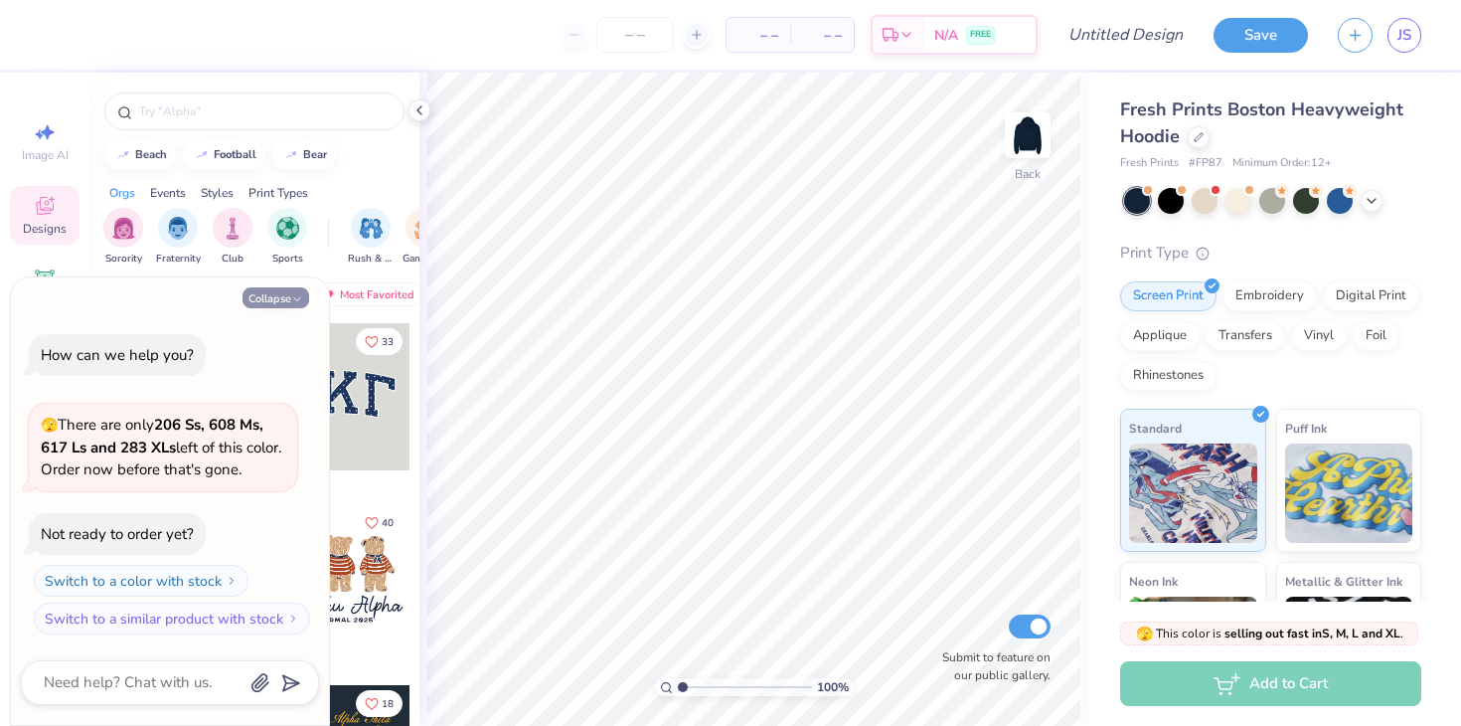
click at [295, 302] on icon "button" at bounding box center [297, 299] width 12 height 12
type textarea "x"
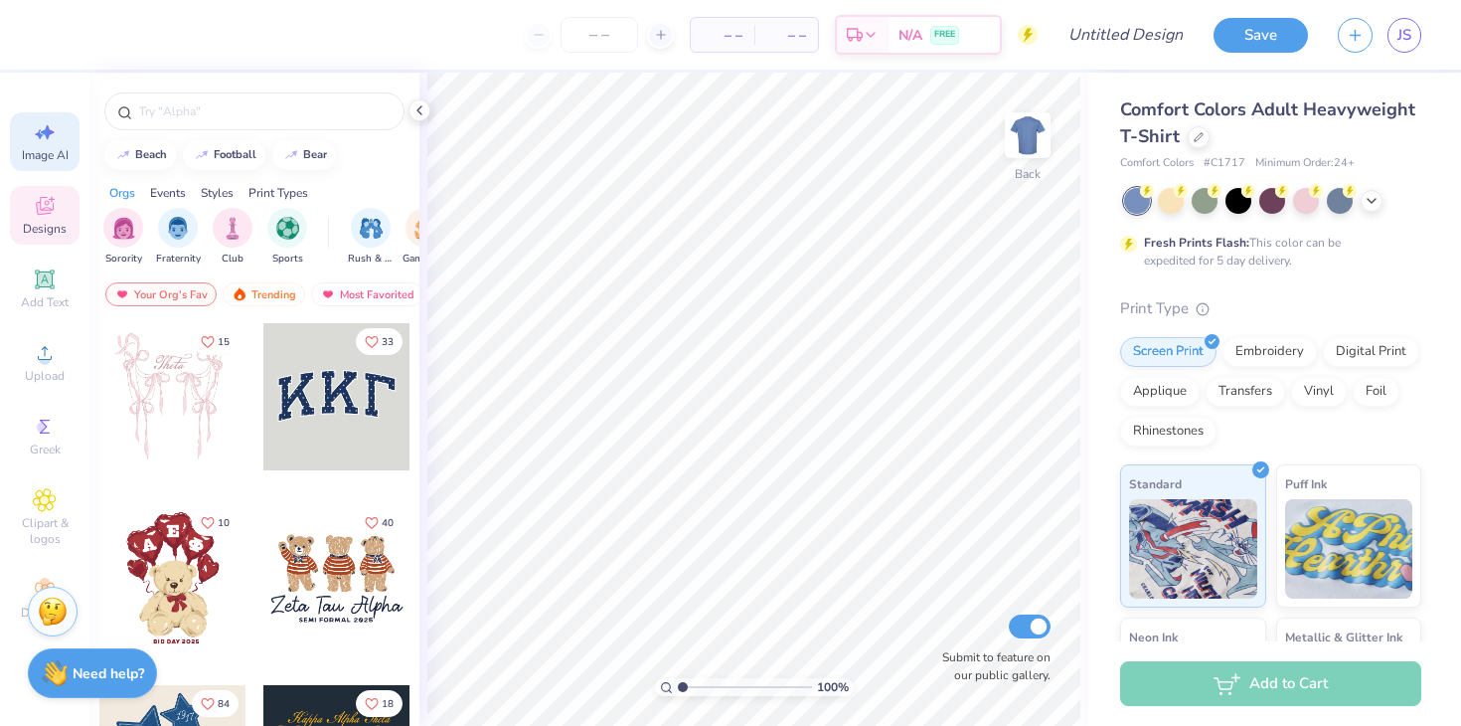
click at [51, 122] on icon at bounding box center [45, 132] width 24 height 24
select select "4"
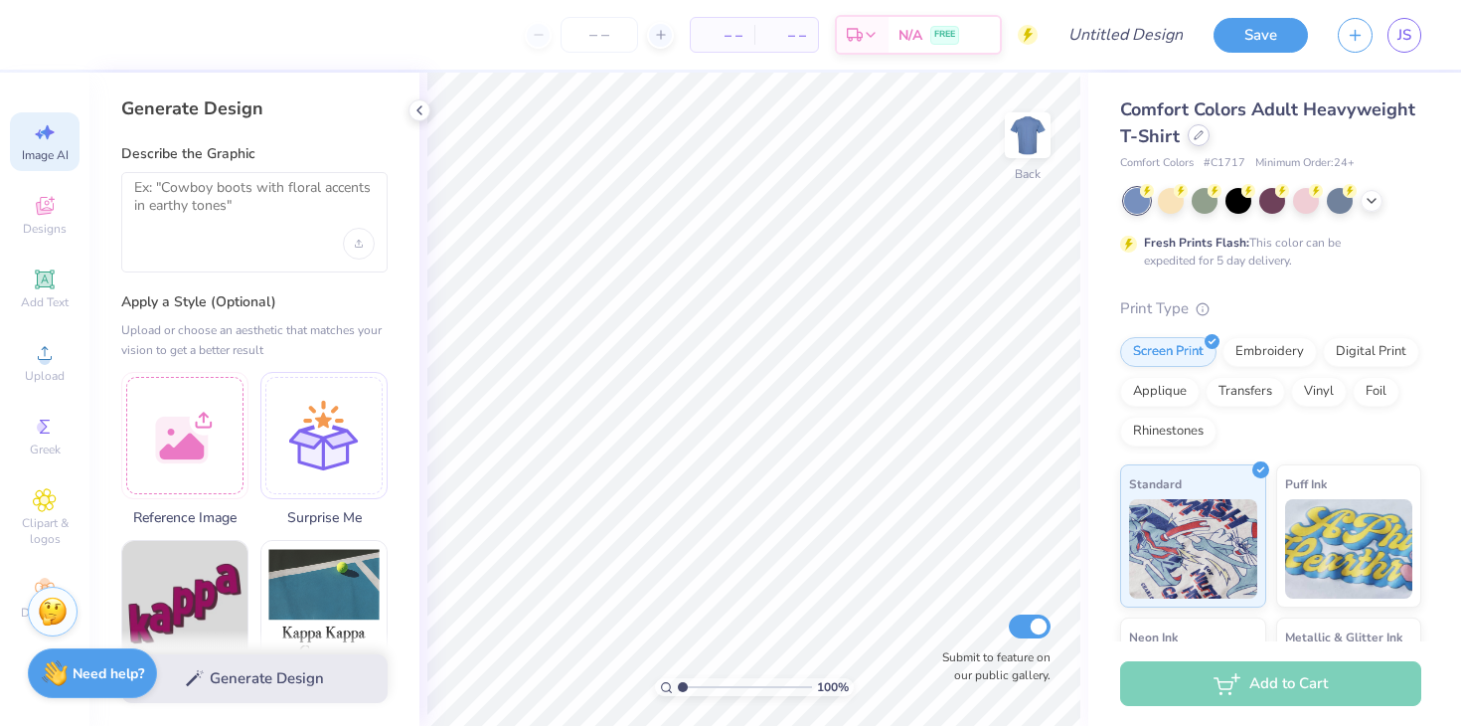
click at [1195, 143] on div at bounding box center [1199, 135] width 22 height 22
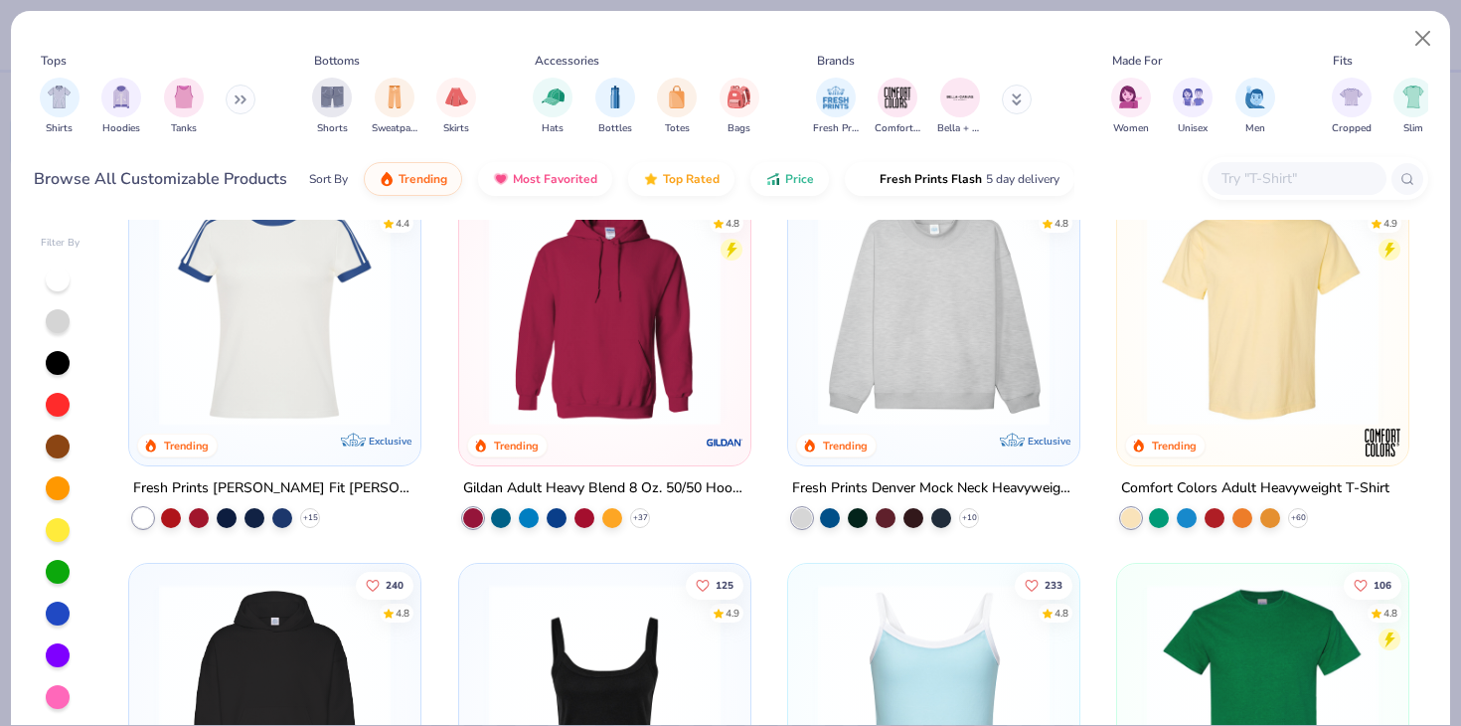
scroll to position [37, 0]
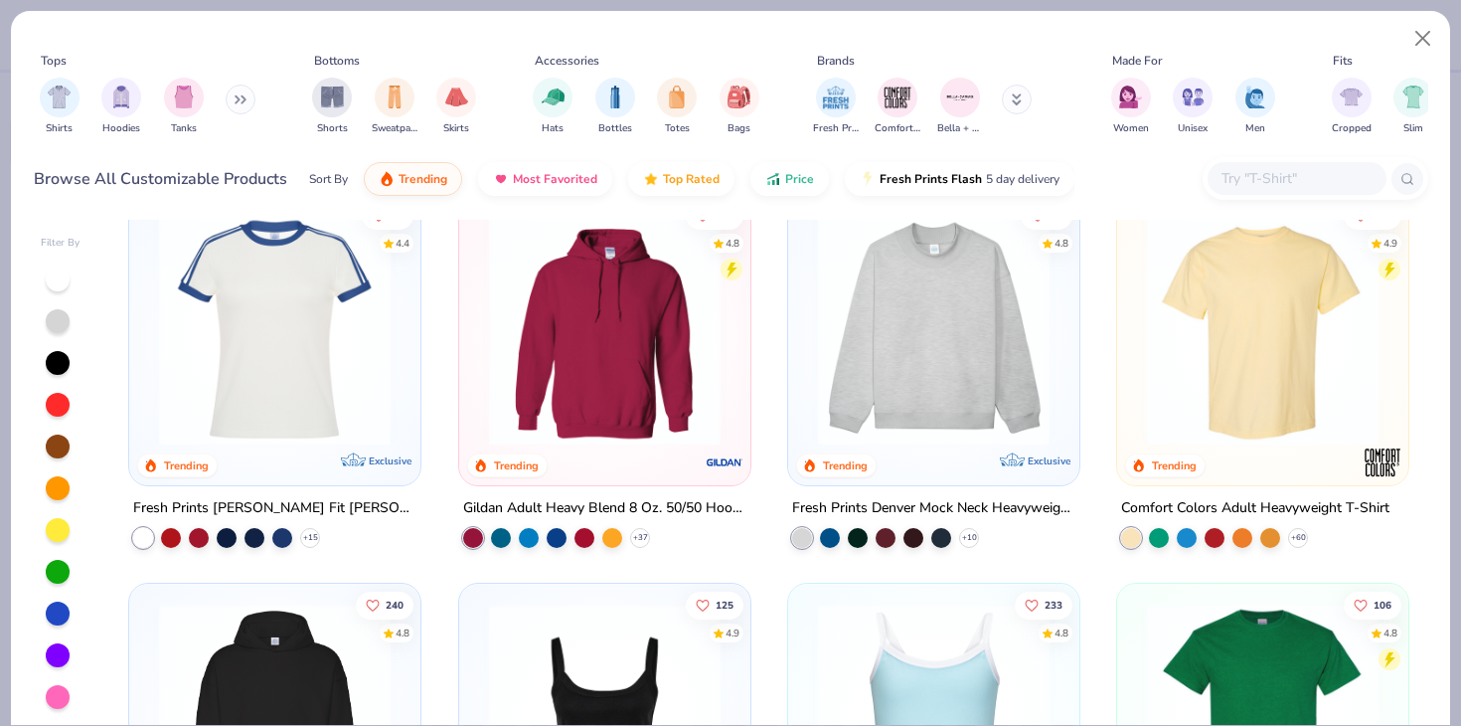
click at [609, 507] on div "Gildan Adult Heavy Blend 8 Oz. 50/50 Hooded Sweatshirt" at bounding box center [604, 508] width 283 height 25
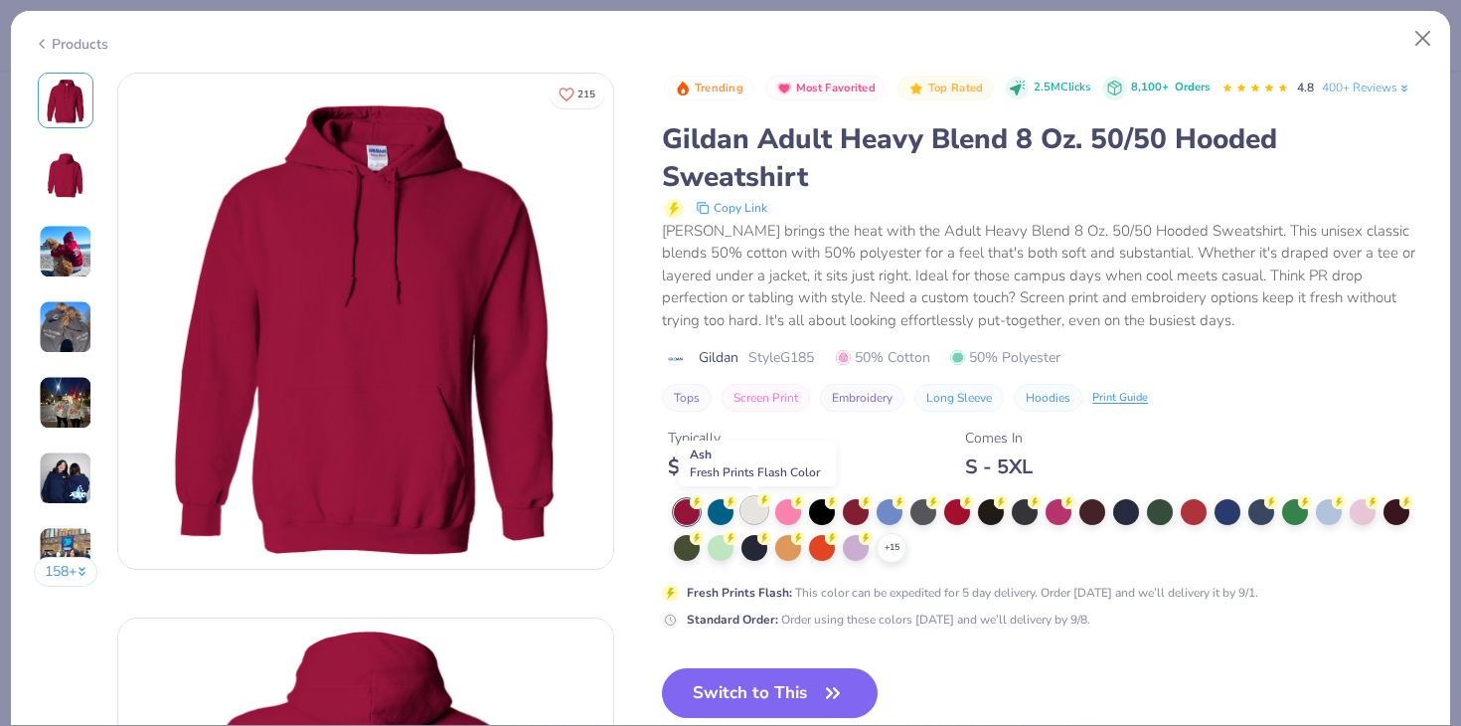
click at [758, 513] on div at bounding box center [755, 510] width 26 height 26
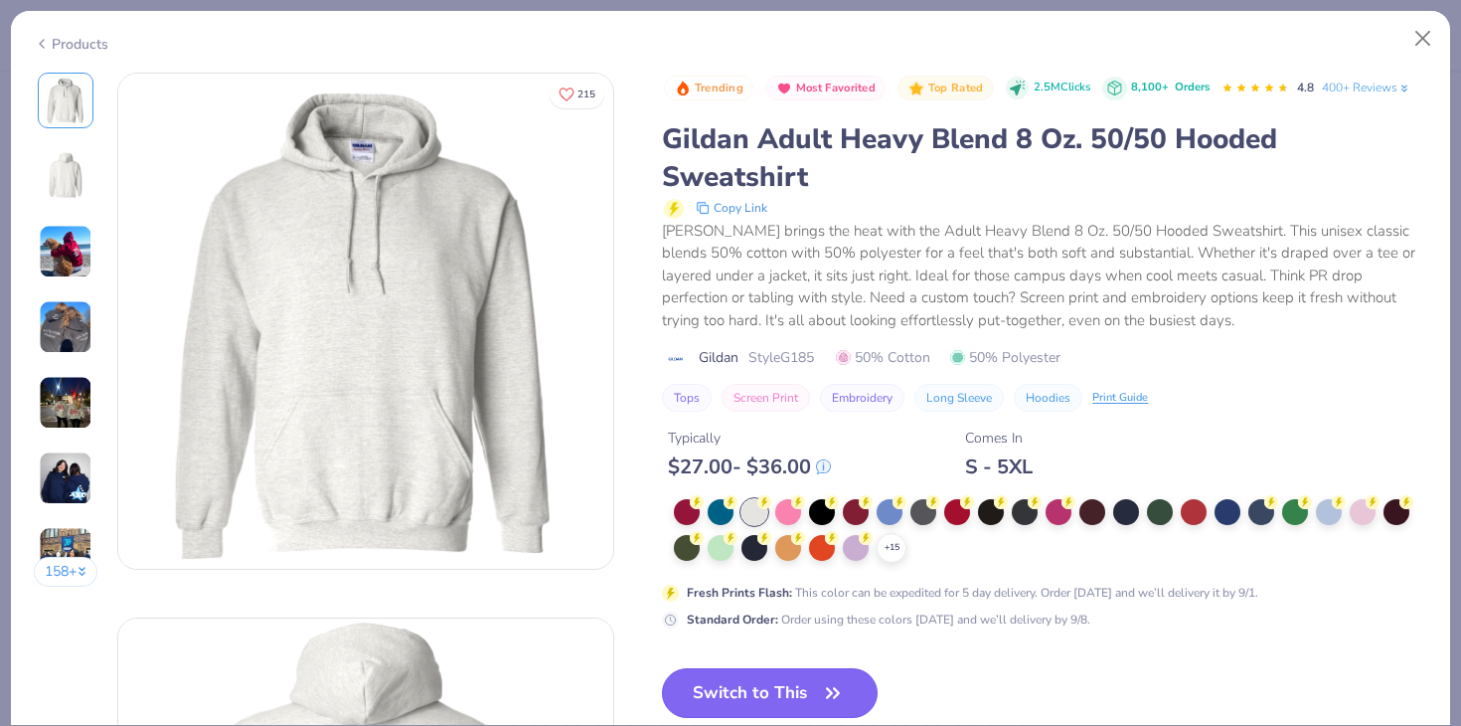
click at [709, 687] on button "Switch to This" at bounding box center [770, 693] width 216 height 50
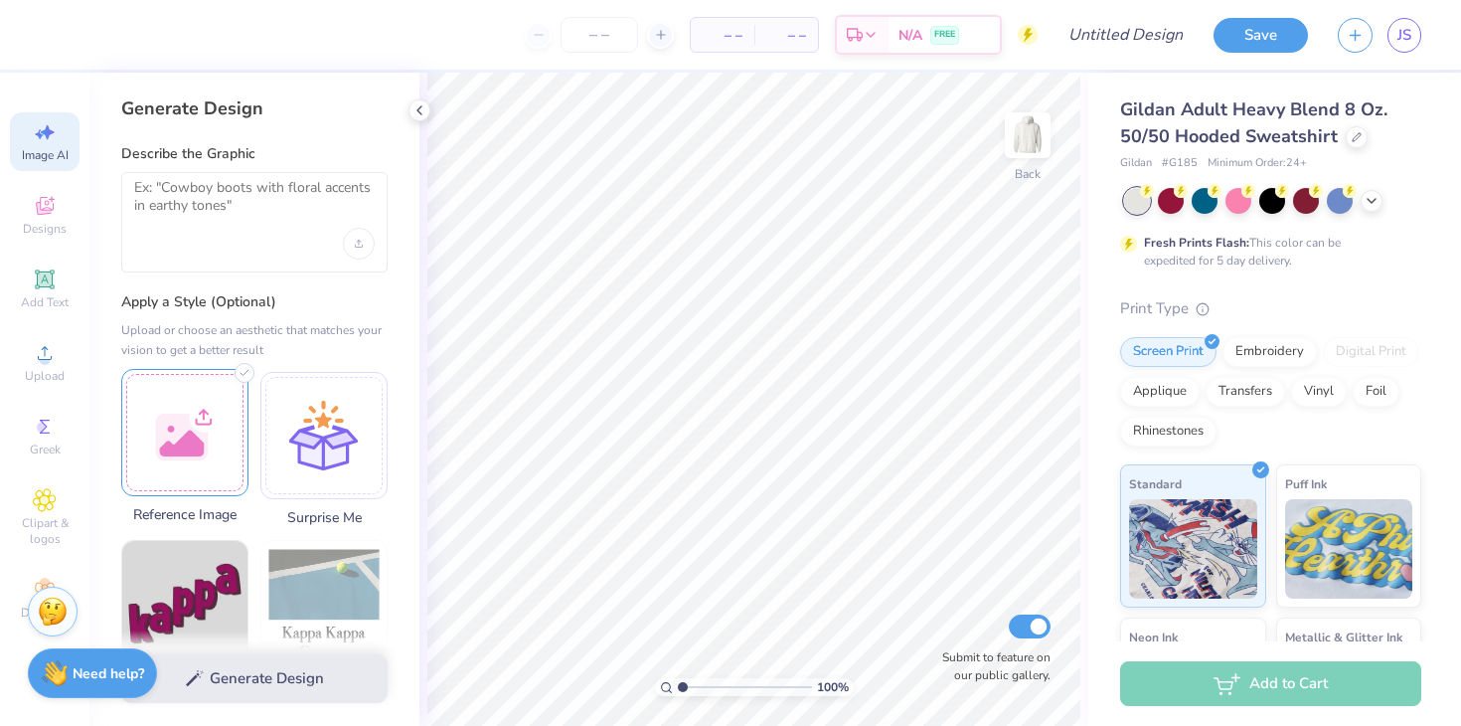
click at [178, 450] on div at bounding box center [184, 432] width 127 height 127
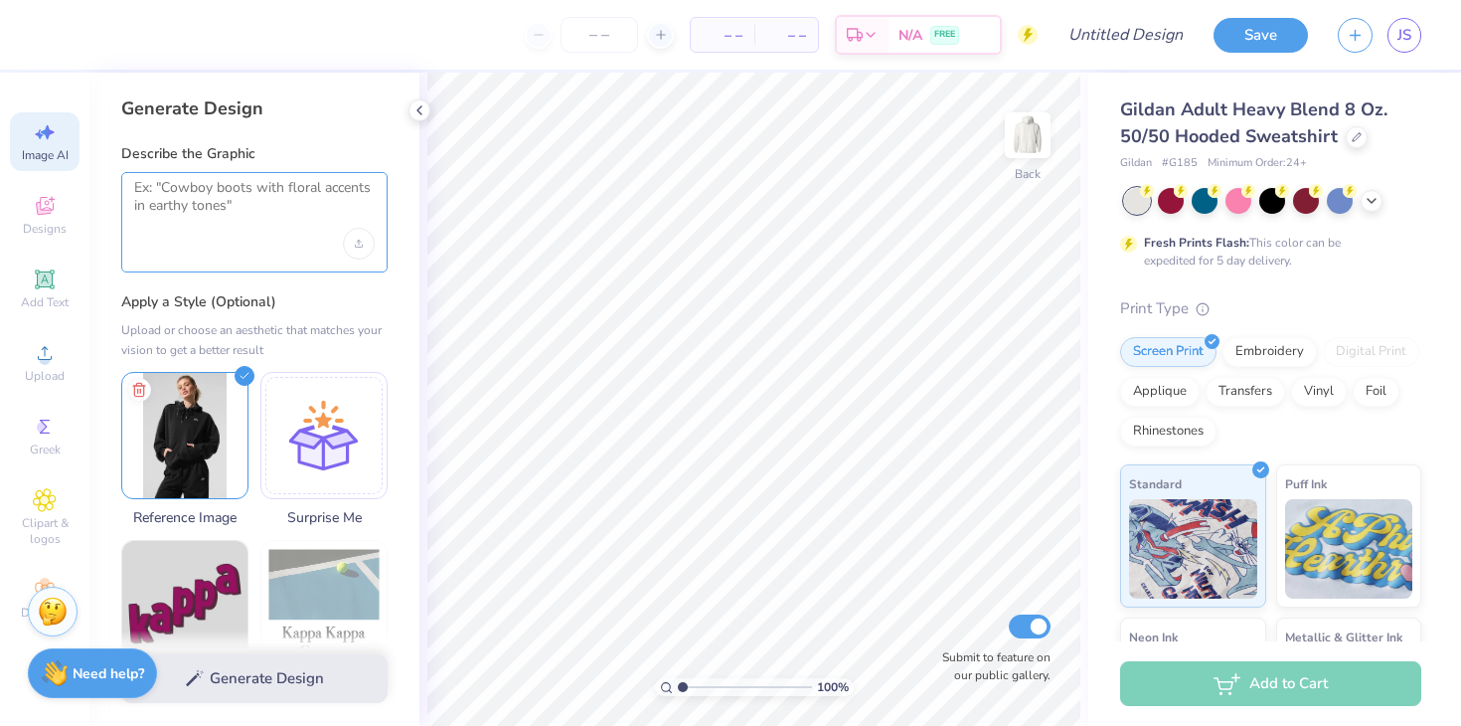
click at [213, 202] on textarea at bounding box center [254, 204] width 241 height 50
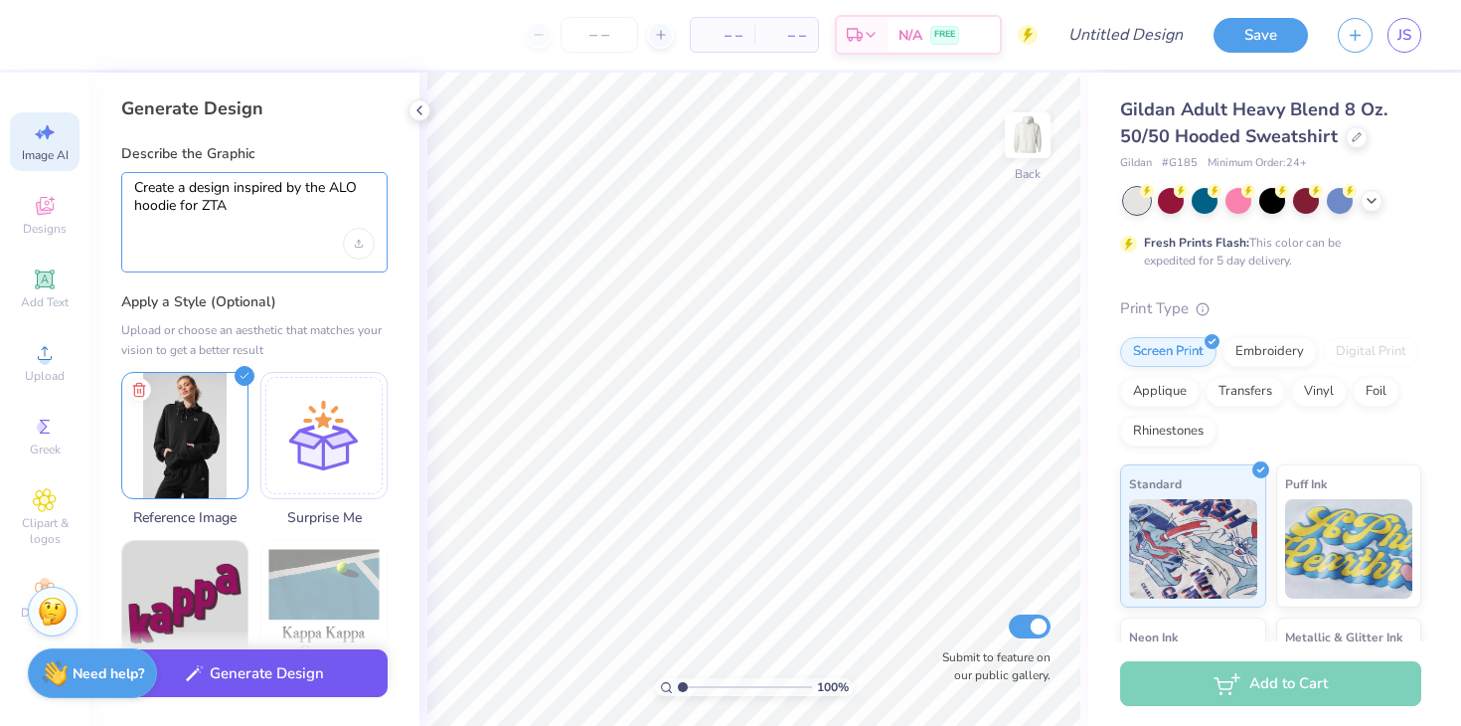
type textarea "Create a design inspired by the ALO hoodie for ZTA"
click at [287, 668] on button "Generate Design" at bounding box center [254, 673] width 266 height 49
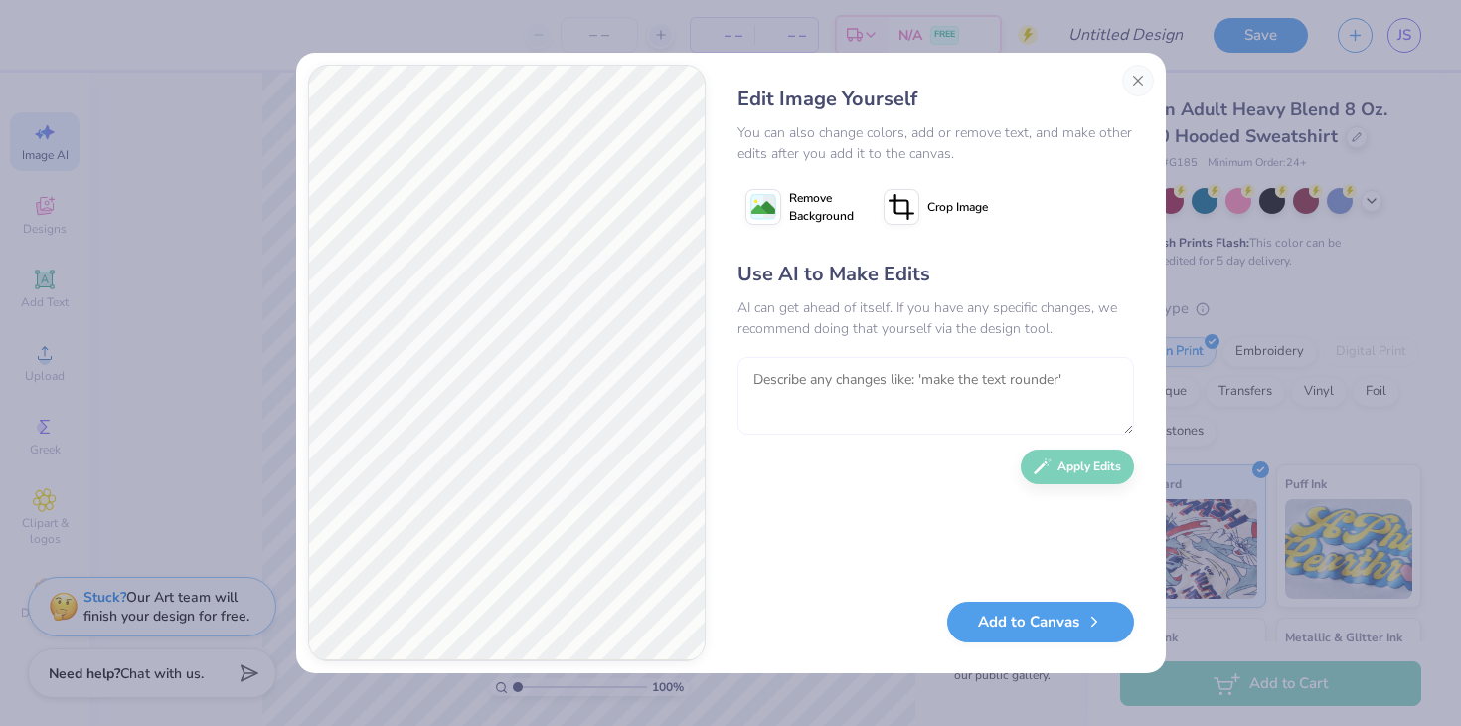
click at [796, 405] on textarea at bounding box center [936, 396] width 397 height 78
click at [782, 383] on textarea "Add ZTA as the logo" at bounding box center [936, 396] width 397 height 78
click at [935, 385] on textarea "Add a small ZTA as the logo" at bounding box center [936, 396] width 397 height 78
type textarea "Add a small ZTA as the logo in the top corner"
click at [1096, 469] on button "Apply Edits" at bounding box center [1077, 461] width 113 height 35
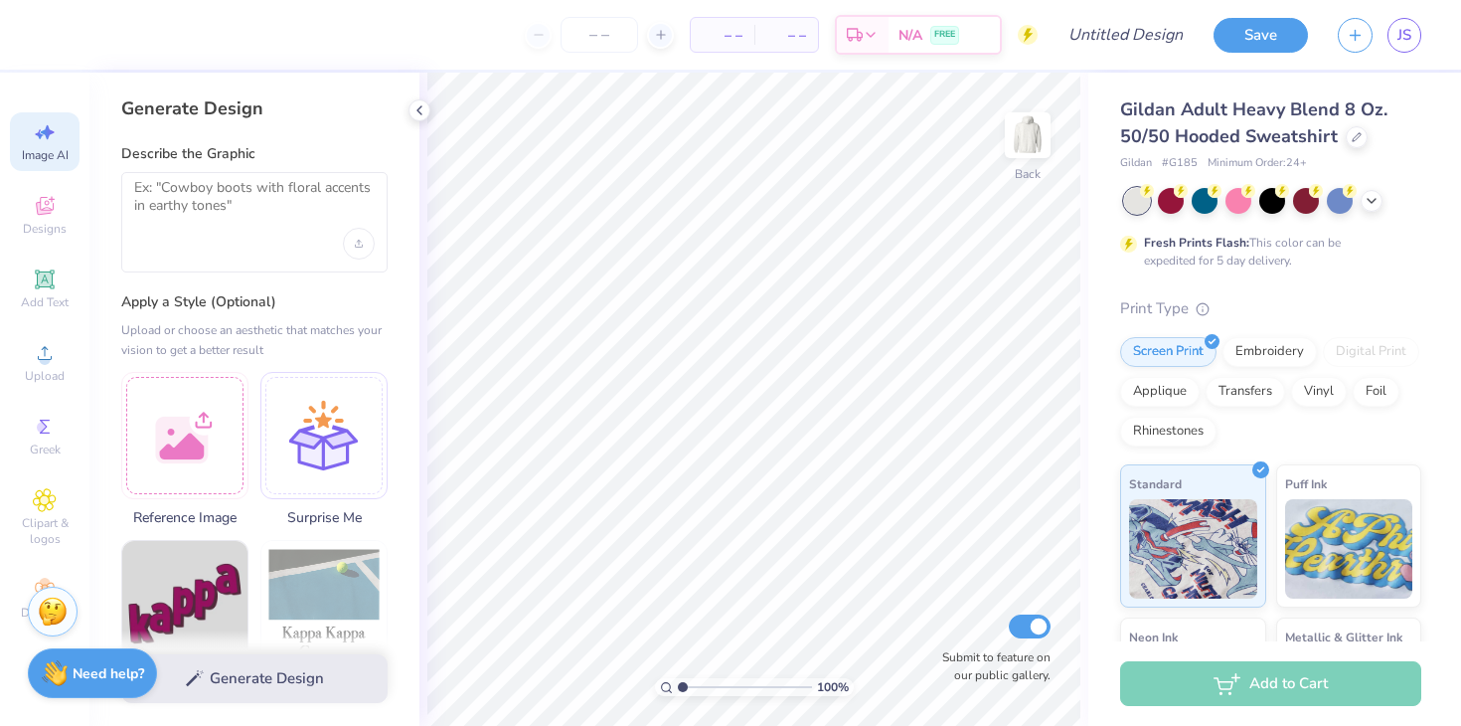
select select "4"
